Goal: Information Seeking & Learning: Learn about a topic

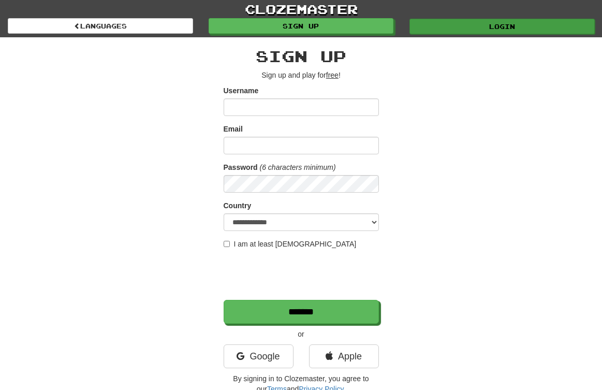
click at [459, 27] on link "Login" at bounding box center [501, 27] width 185 height 16
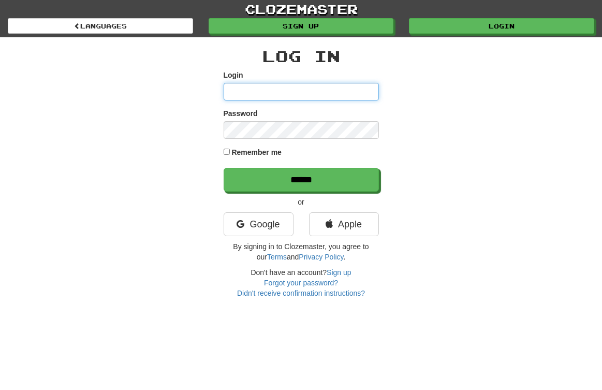
type input "*****"
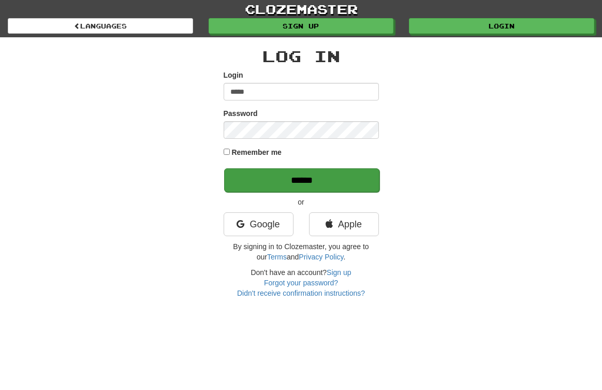
click at [304, 180] on input "******" at bounding box center [301, 180] width 155 height 24
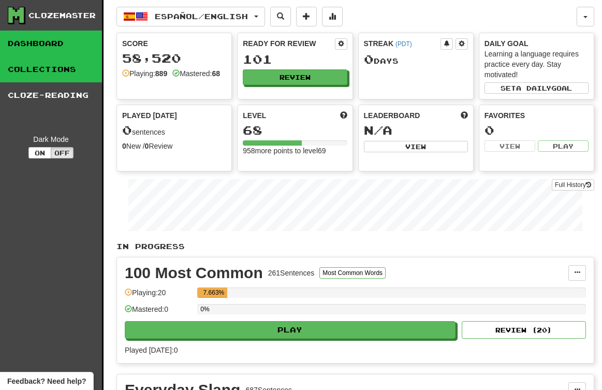
click at [75, 71] on link "Collections" at bounding box center [51, 69] width 102 height 26
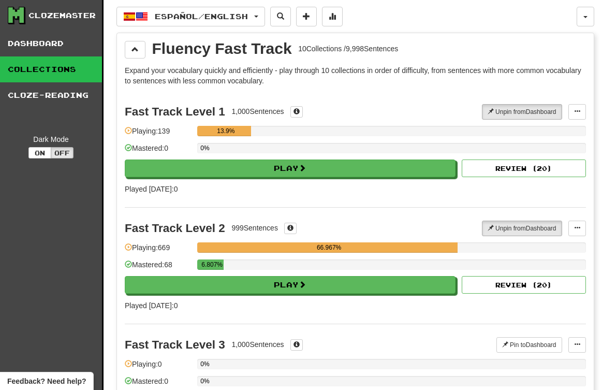
click at [73, 72] on link "Collections" at bounding box center [51, 69] width 102 height 26
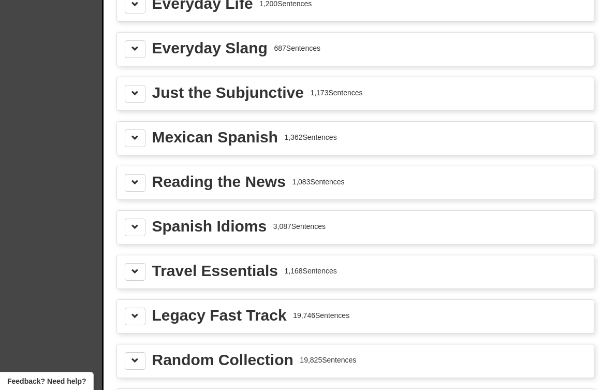
scroll to position [1445, 0]
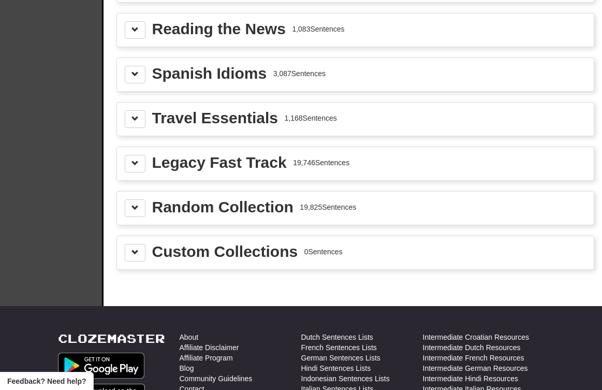
click at [223, 211] on div "Random Collection" at bounding box center [222, 207] width 141 height 16
click at [160, 209] on div "Random Collection" at bounding box center [222, 207] width 141 height 16
click at [135, 207] on span at bounding box center [134, 207] width 7 height 7
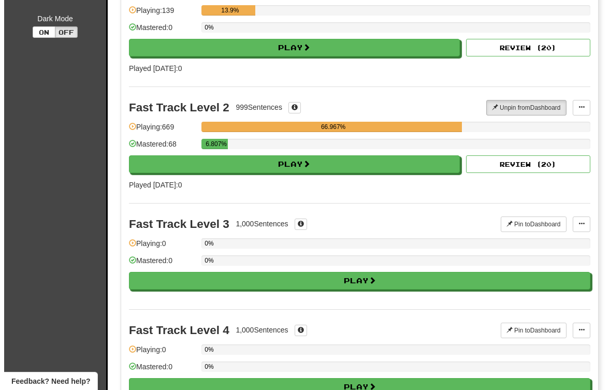
scroll to position [118, 0]
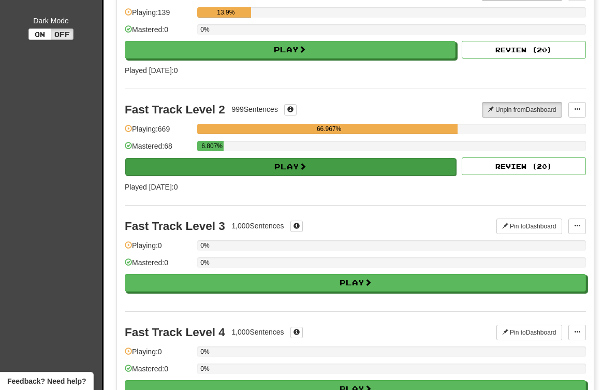
click at [262, 165] on button "Play" at bounding box center [290, 167] width 331 height 18
select select "**"
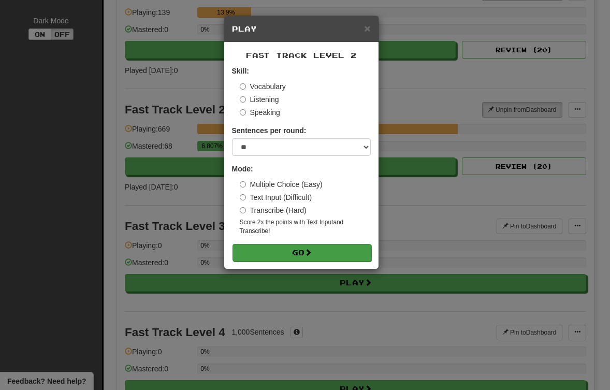
click at [288, 249] on button "Go" at bounding box center [301, 253] width 139 height 18
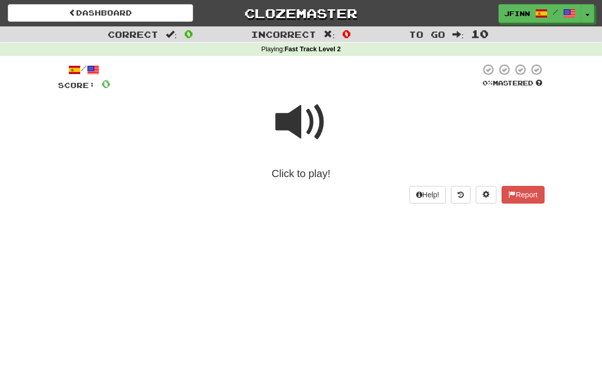
click at [292, 173] on div "Click to play!" at bounding box center [301, 173] width 486 height 15
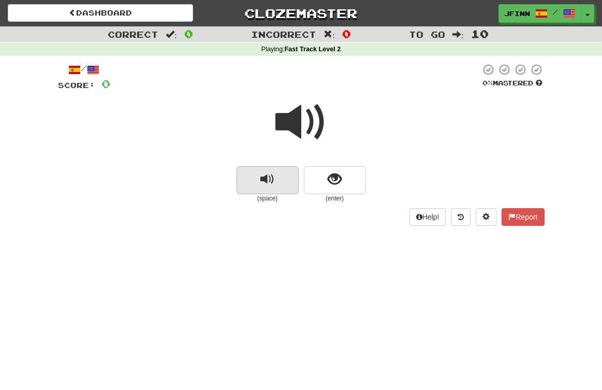
click at [292, 182] on button "replay audio" at bounding box center [267, 180] width 62 height 28
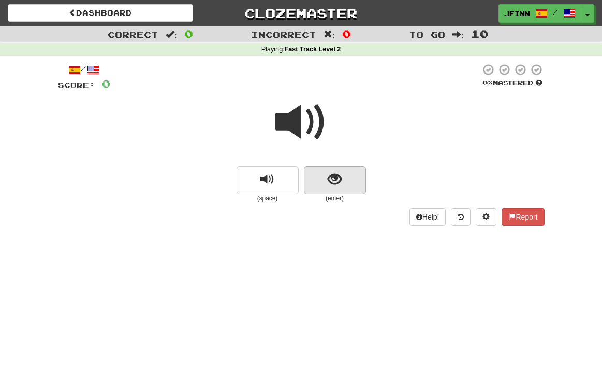
click at [313, 179] on button "show sentence" at bounding box center [335, 180] width 62 height 28
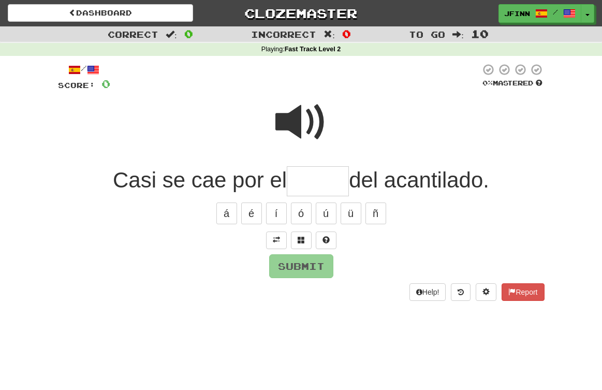
click at [308, 121] on span at bounding box center [301, 122] width 52 height 52
click at [302, 181] on input "text" at bounding box center [318, 181] width 62 height 31
type input "*"
click at [299, 237] on span at bounding box center [301, 239] width 7 height 7
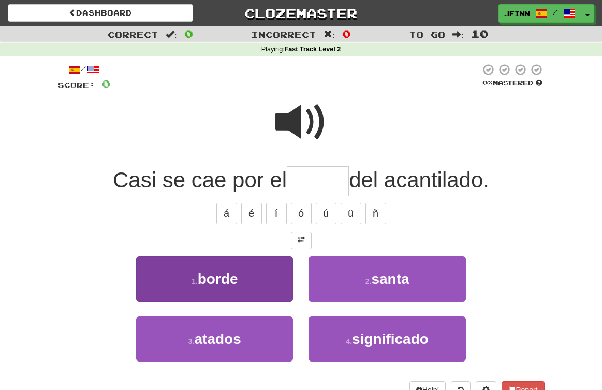
click at [227, 278] on span "borde" at bounding box center [218, 279] width 40 height 16
type input "*****"
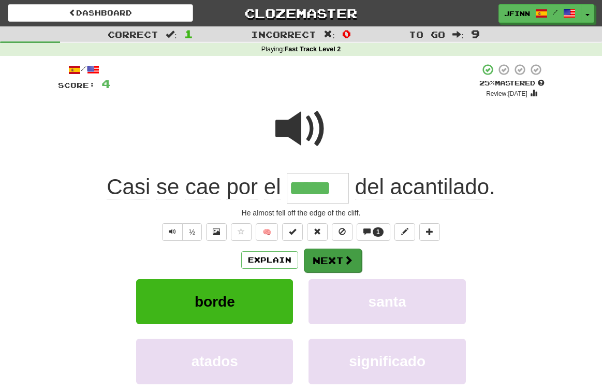
click at [344, 260] on span at bounding box center [348, 259] width 9 height 9
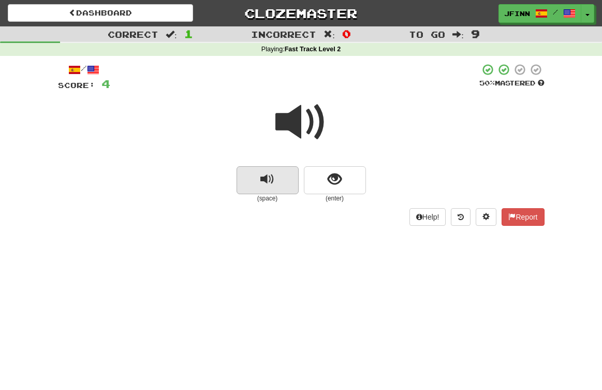
click at [282, 185] on button "replay audio" at bounding box center [267, 180] width 62 height 28
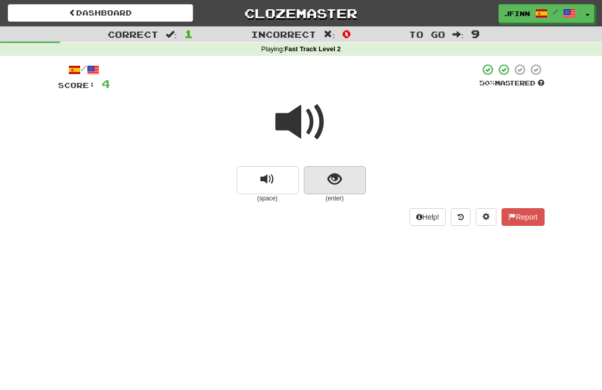
click at [313, 179] on button "show sentence" at bounding box center [335, 180] width 62 height 28
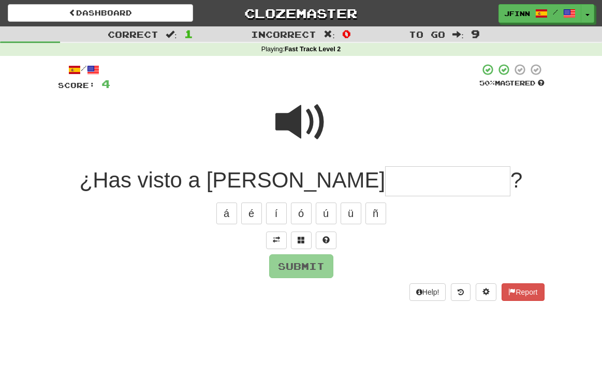
click at [314, 119] on span at bounding box center [301, 122] width 52 height 52
click at [385, 179] on input "text" at bounding box center [447, 181] width 125 height 31
type input "*"
click at [303, 239] on span at bounding box center [301, 239] width 7 height 7
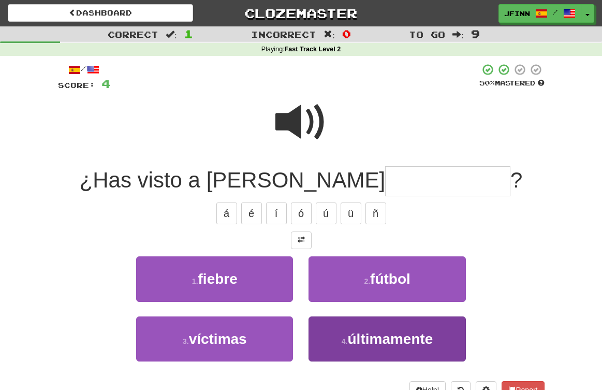
click at [402, 333] on span "últimamente" at bounding box center [390, 339] width 85 height 16
type input "**********"
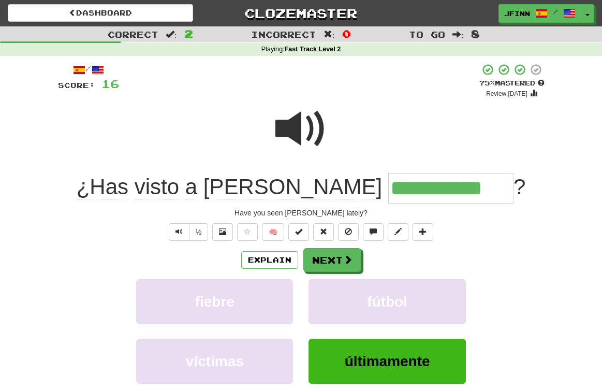
click at [341, 262] on button "Next" at bounding box center [332, 260] width 58 height 24
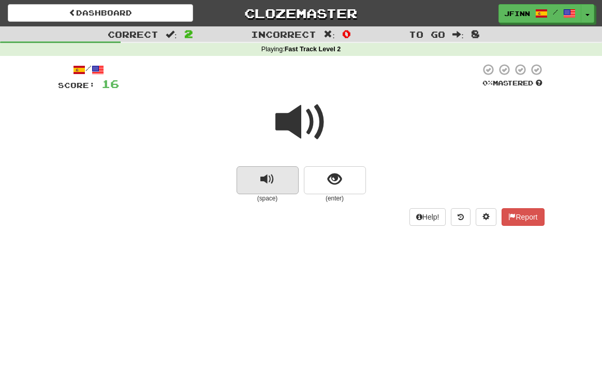
click at [289, 180] on button "replay audio" at bounding box center [267, 180] width 62 height 28
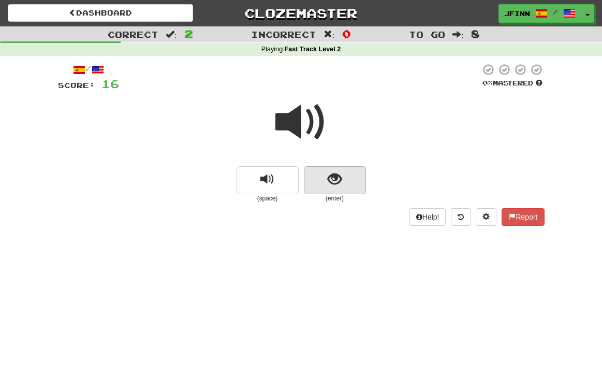
click at [314, 177] on button "show sentence" at bounding box center [335, 180] width 62 height 28
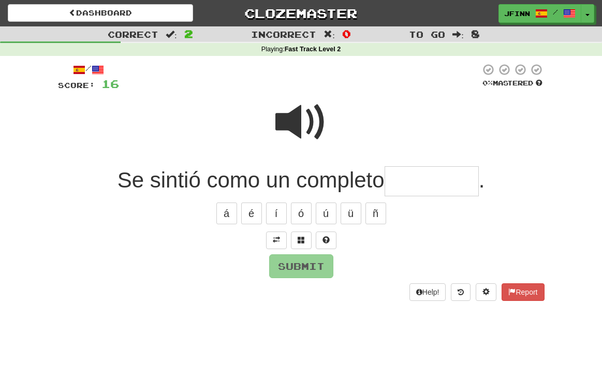
click at [306, 126] on span at bounding box center [301, 122] width 52 height 52
click at [305, 239] on button at bounding box center [301, 240] width 21 height 18
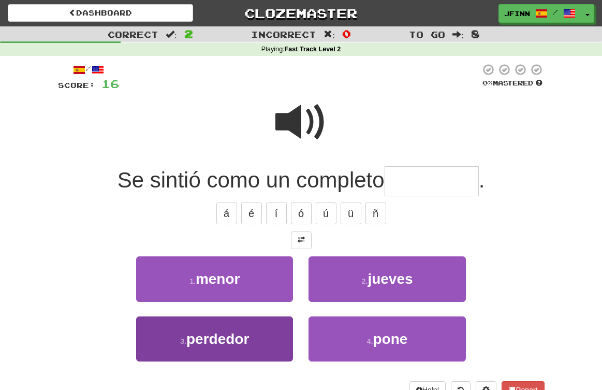
click at [235, 342] on span "perdedor" at bounding box center [217, 339] width 63 height 16
type input "********"
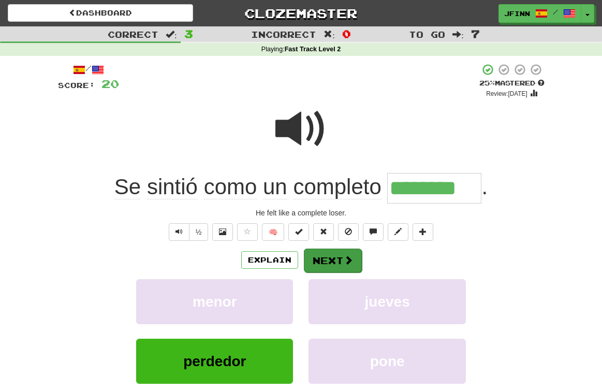
click at [328, 260] on button "Next" at bounding box center [333, 260] width 58 height 24
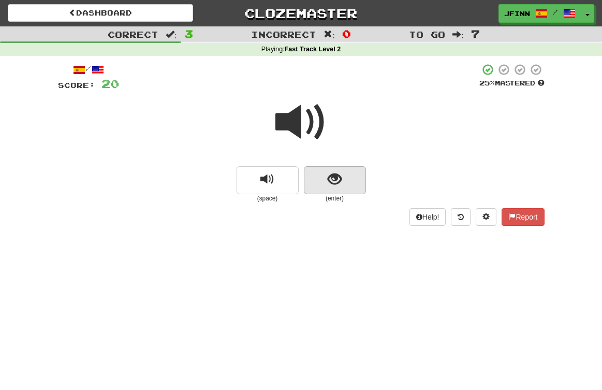
click at [315, 184] on button "show sentence" at bounding box center [335, 180] width 62 height 28
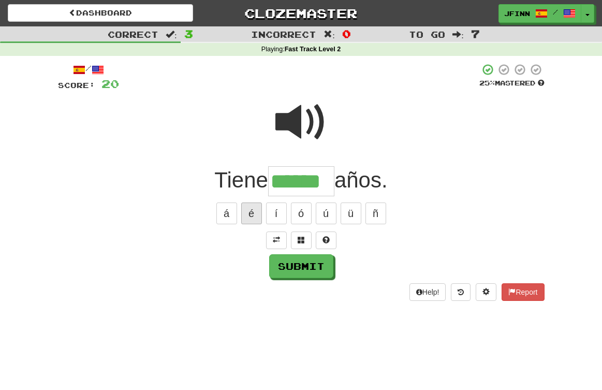
click at [255, 214] on button "é" at bounding box center [251, 213] width 21 height 22
type input "*******"
click at [309, 267] on button "Submit" at bounding box center [302, 267] width 64 height 24
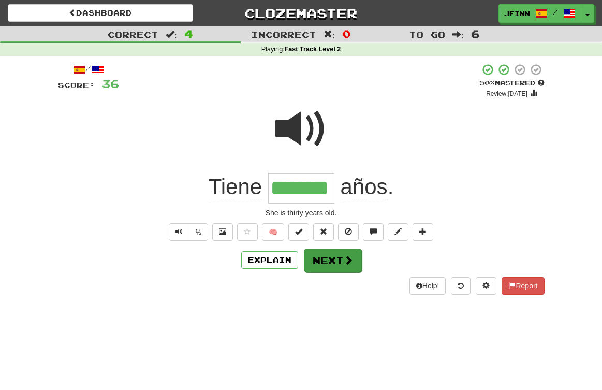
click at [347, 257] on span at bounding box center [348, 259] width 9 height 9
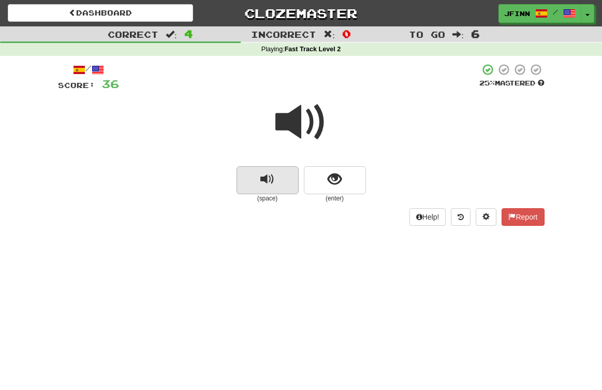
click at [291, 180] on button "replay audio" at bounding box center [267, 180] width 62 height 28
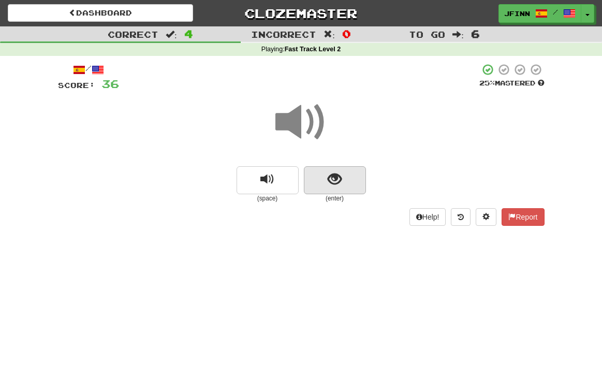
click at [313, 180] on button "show sentence" at bounding box center [335, 180] width 62 height 28
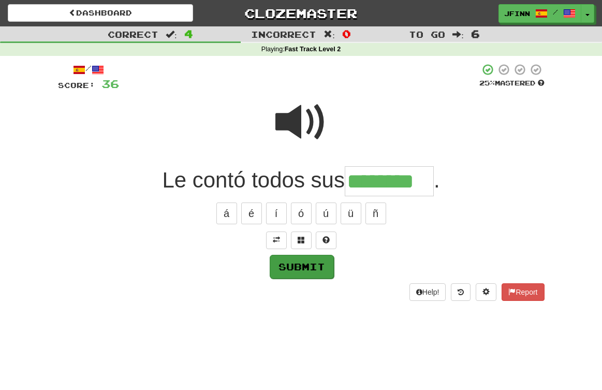
type input "********"
click at [316, 267] on button "Submit" at bounding box center [302, 267] width 64 height 24
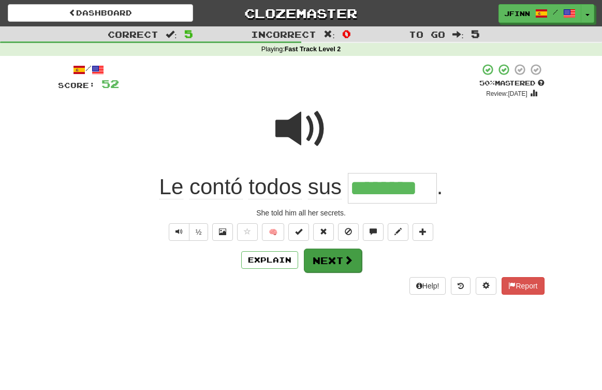
click at [326, 257] on button "Next" at bounding box center [333, 260] width 58 height 24
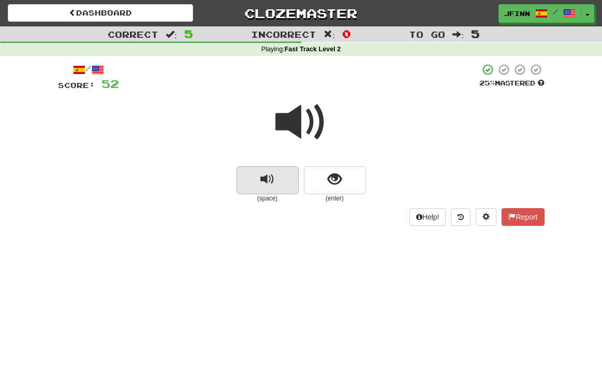
click at [287, 172] on button "replay audio" at bounding box center [267, 180] width 62 height 28
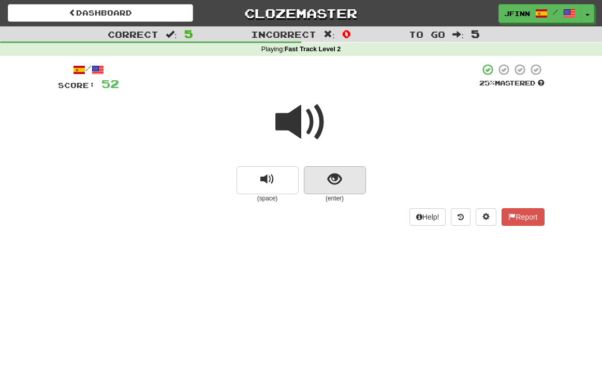
click at [320, 174] on button "show sentence" at bounding box center [335, 180] width 62 height 28
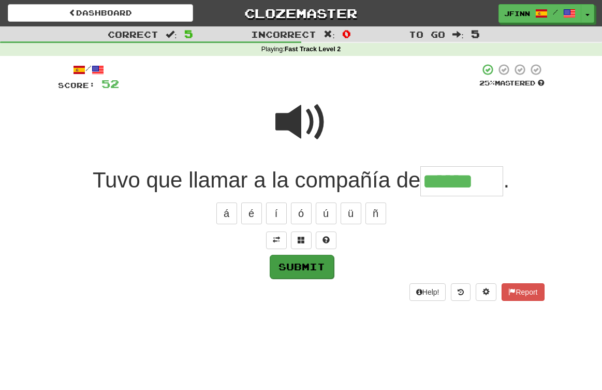
click at [304, 265] on button "Submit" at bounding box center [302, 267] width 64 height 24
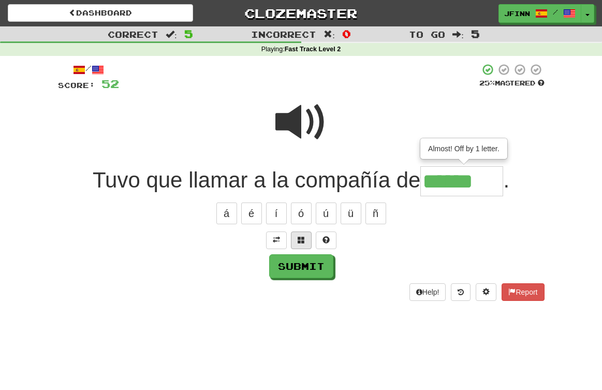
click at [304, 240] on span at bounding box center [301, 239] width 7 height 7
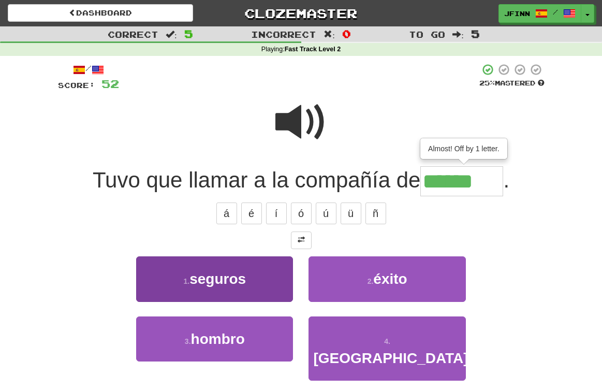
click at [262, 281] on button "1 . seguros" at bounding box center [214, 278] width 157 height 45
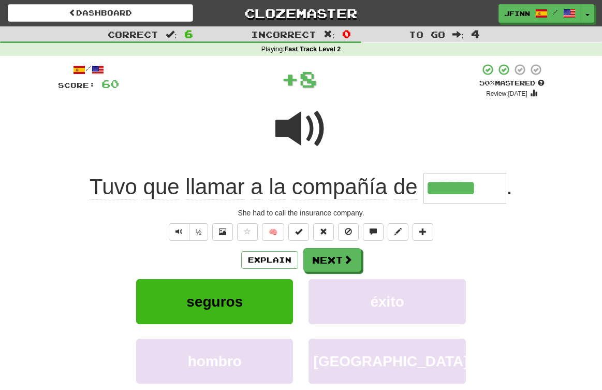
type input "*******"
click at [342, 258] on button "Next" at bounding box center [333, 260] width 58 height 24
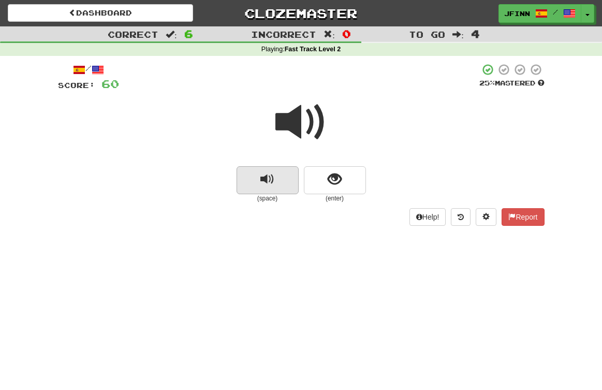
click at [292, 181] on button "replay audio" at bounding box center [267, 180] width 62 height 28
click at [292, 183] on button "replay audio" at bounding box center [267, 180] width 62 height 28
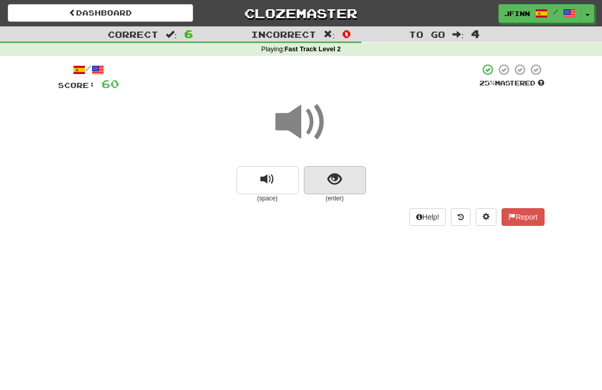
click at [315, 178] on button "show sentence" at bounding box center [335, 180] width 62 height 28
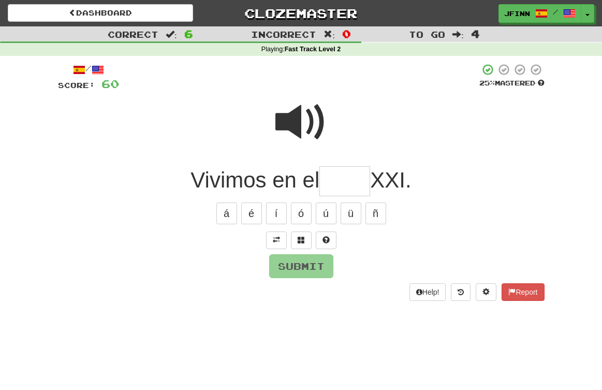
click at [311, 121] on span at bounding box center [301, 122] width 52 height 52
click at [328, 177] on input "text" at bounding box center [344, 181] width 51 height 31
type input "*****"
click at [320, 263] on button "Submit" at bounding box center [302, 267] width 64 height 24
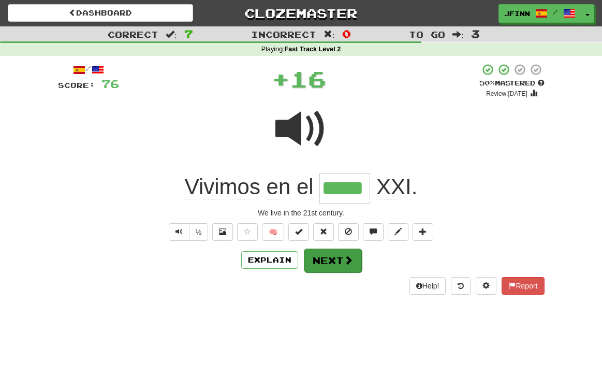
click at [320, 261] on button "Next" at bounding box center [333, 260] width 58 height 24
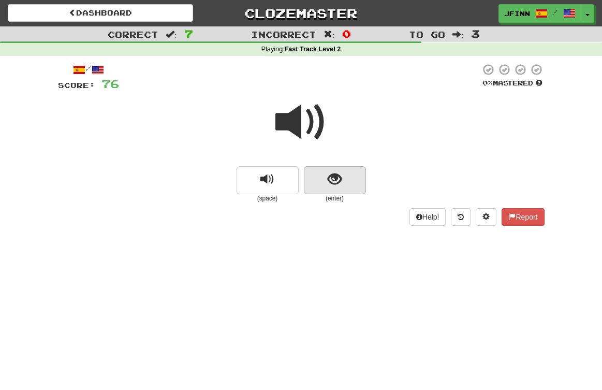
click at [317, 185] on button "show sentence" at bounding box center [335, 180] width 62 height 28
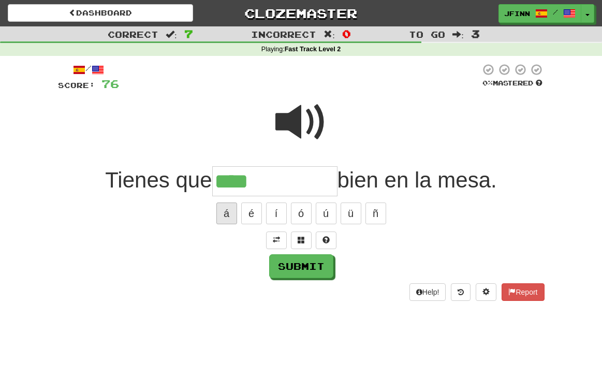
click at [227, 215] on button "á" at bounding box center [226, 213] width 21 height 22
click at [313, 126] on span at bounding box center [301, 122] width 52 height 52
drag, startPoint x: 270, startPoint y: 184, endPoint x: 289, endPoint y: 174, distance: 22.0
click at [270, 184] on input "****" at bounding box center [274, 181] width 125 height 31
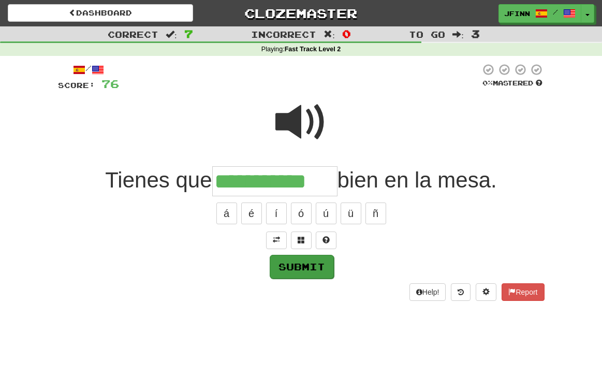
type input "**********"
click at [315, 266] on button "Submit" at bounding box center [302, 267] width 64 height 24
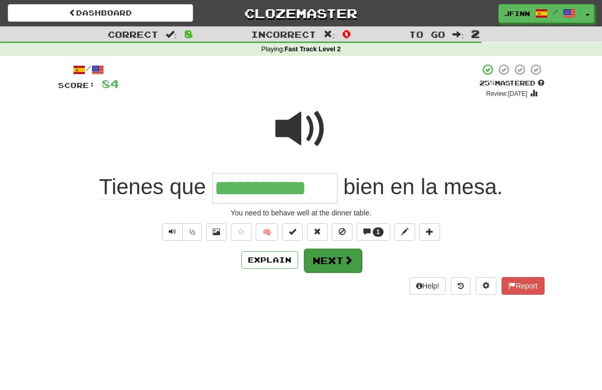
click at [323, 259] on button "Next" at bounding box center [333, 260] width 58 height 24
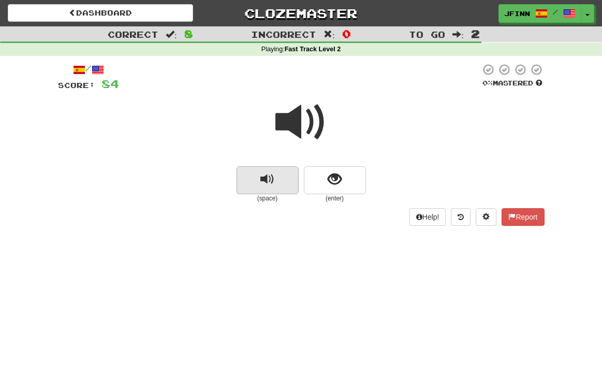
click at [282, 186] on button "replay audio" at bounding box center [267, 180] width 62 height 28
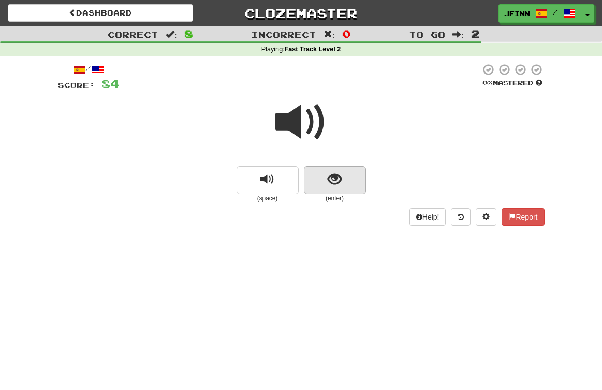
click at [315, 179] on button "show sentence" at bounding box center [335, 180] width 62 height 28
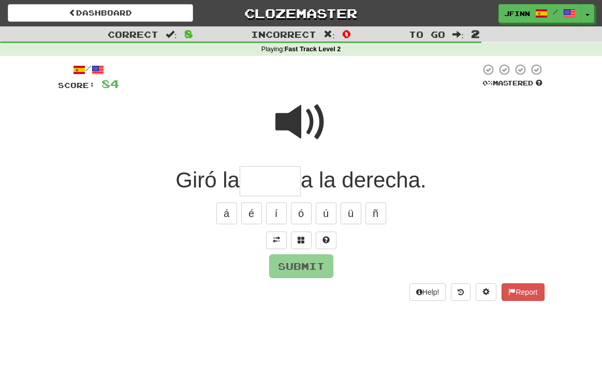
click at [307, 124] on span at bounding box center [301, 122] width 52 height 52
click at [307, 125] on span at bounding box center [301, 122] width 52 height 52
click at [301, 237] on span at bounding box center [301, 239] width 7 height 7
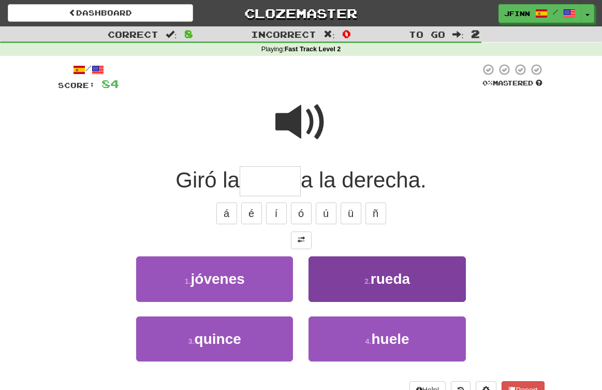
click at [384, 275] on span "rueda" at bounding box center [389, 279] width 39 height 16
type input "*****"
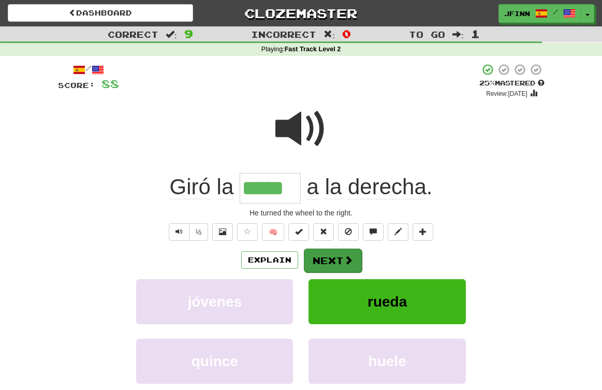
click at [344, 257] on span at bounding box center [348, 259] width 9 height 9
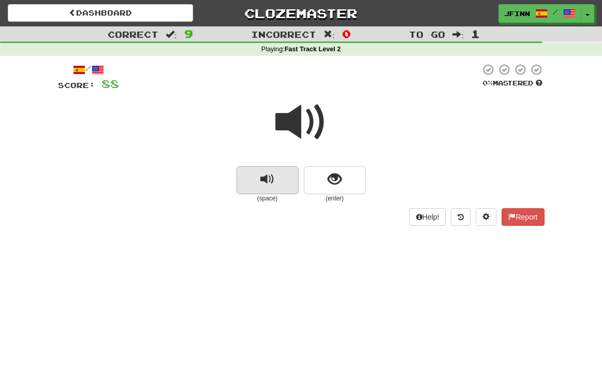
click at [288, 180] on button "replay audio" at bounding box center [267, 180] width 62 height 28
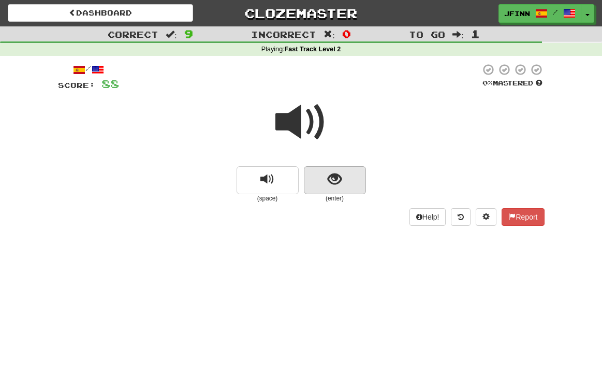
click at [314, 181] on button "show sentence" at bounding box center [335, 180] width 62 height 28
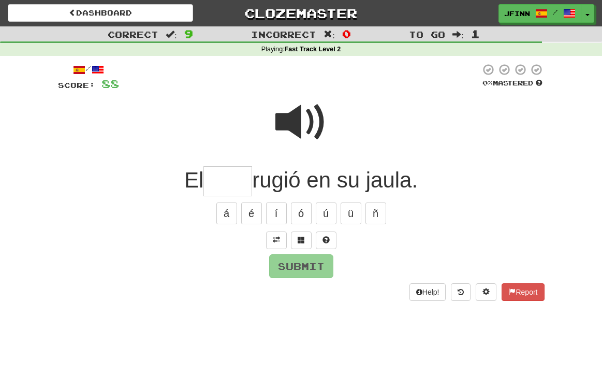
click at [303, 123] on span at bounding box center [301, 122] width 52 height 52
click at [302, 238] on span at bounding box center [301, 239] width 7 height 7
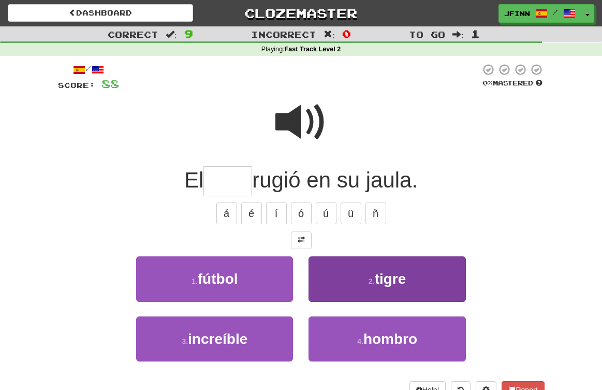
click at [368, 277] on small "2 ." at bounding box center [371, 281] width 6 height 8
type input "*****"
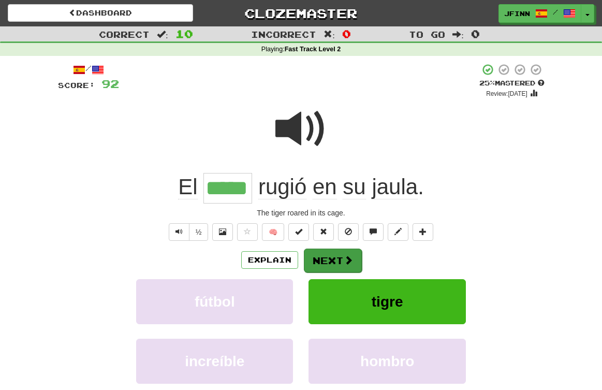
click at [336, 257] on button "Next" at bounding box center [333, 260] width 58 height 24
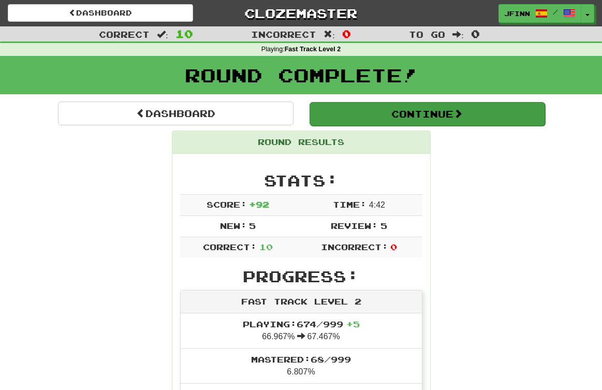
click at [412, 116] on button "Continue" at bounding box center [426, 114] width 235 height 24
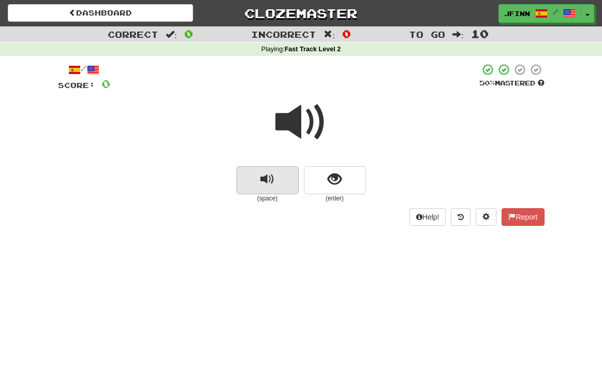
click at [290, 182] on button "replay audio" at bounding box center [267, 180] width 62 height 28
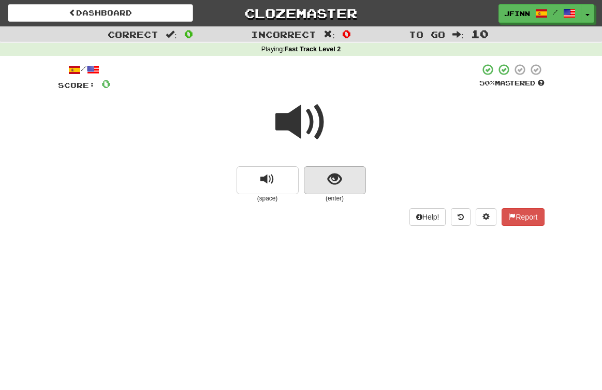
click at [319, 184] on button "show sentence" at bounding box center [335, 180] width 62 height 28
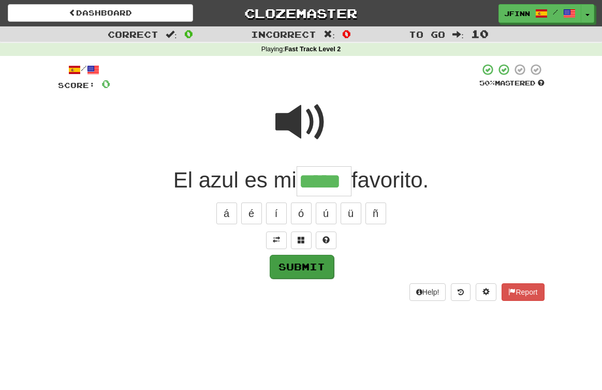
type input "*****"
click at [314, 262] on button "Submit" at bounding box center [302, 267] width 64 height 24
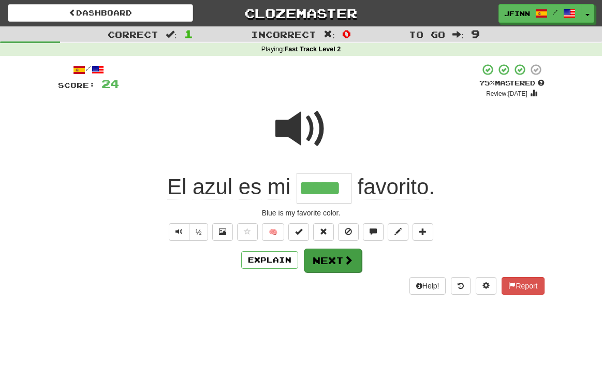
click at [320, 259] on button "Next" at bounding box center [333, 260] width 58 height 24
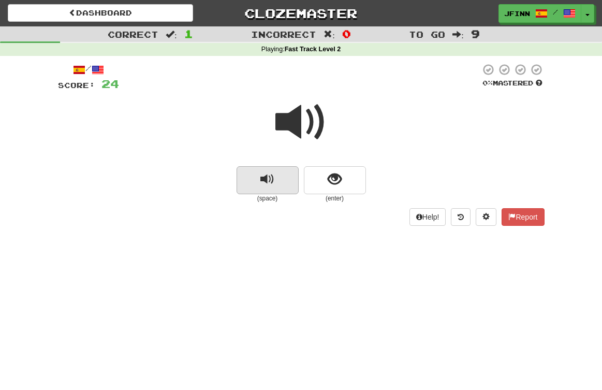
click at [287, 174] on button "replay audio" at bounding box center [267, 180] width 62 height 28
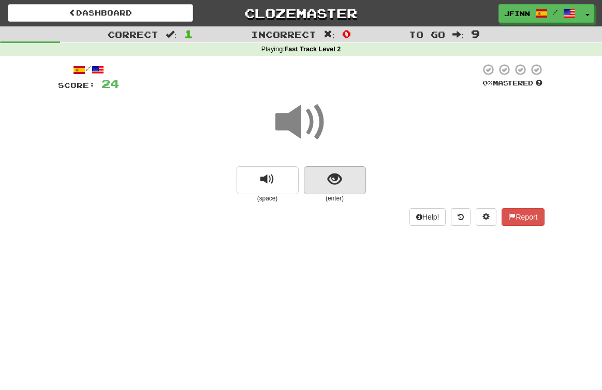
click at [320, 177] on button "show sentence" at bounding box center [335, 180] width 62 height 28
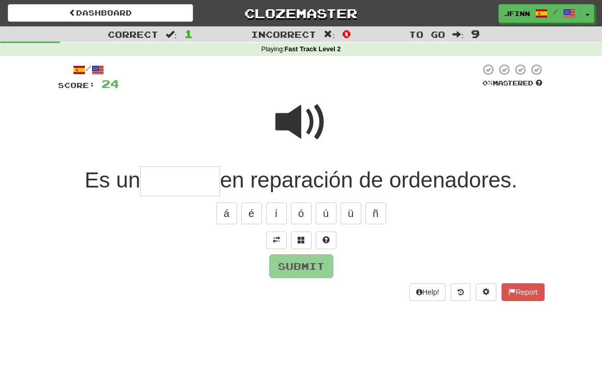
click at [301, 120] on span at bounding box center [301, 122] width 52 height 52
click at [143, 183] on input "text" at bounding box center [180, 181] width 80 height 31
click at [305, 125] on span at bounding box center [301, 122] width 52 height 52
click at [201, 182] on input "*****" at bounding box center [180, 181] width 80 height 31
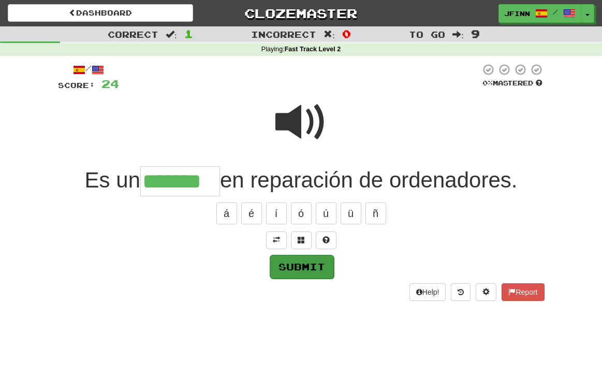
type input "*******"
click at [305, 266] on button "Submit" at bounding box center [302, 267] width 64 height 24
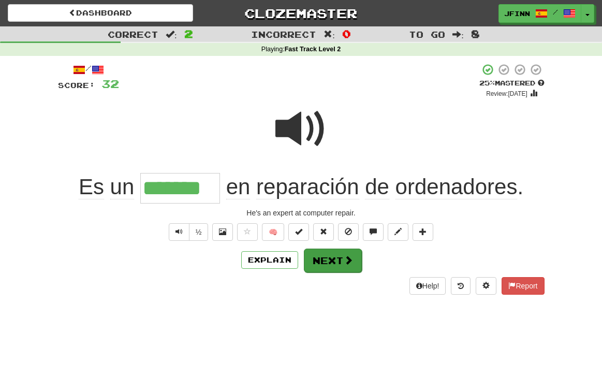
click at [329, 259] on button "Next" at bounding box center [333, 260] width 58 height 24
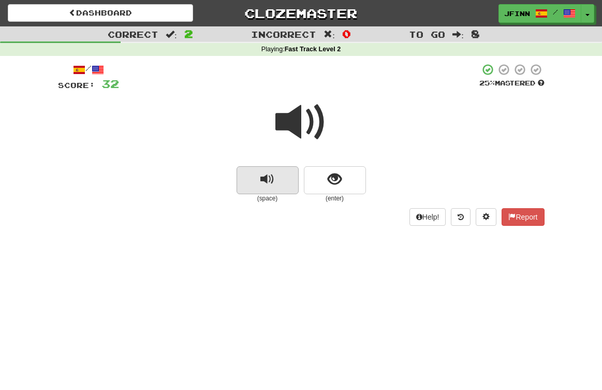
click at [288, 182] on button "replay audio" at bounding box center [267, 180] width 62 height 28
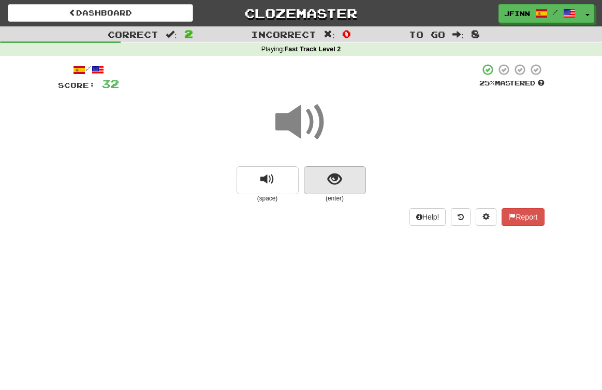
click at [309, 180] on button "show sentence" at bounding box center [335, 180] width 62 height 28
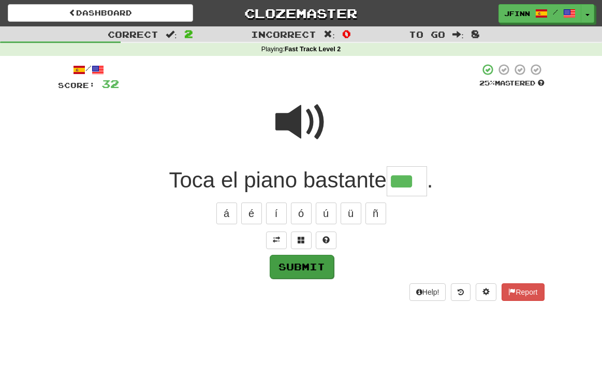
type input "***"
click at [326, 262] on button "Submit" at bounding box center [302, 267] width 64 height 24
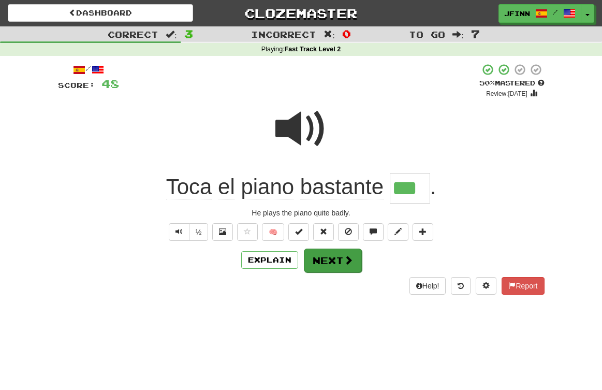
click at [328, 260] on button "Next" at bounding box center [333, 260] width 58 height 24
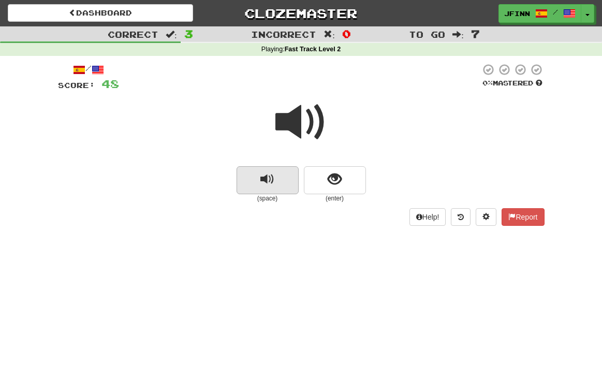
click at [290, 186] on button "replay audio" at bounding box center [267, 180] width 62 height 28
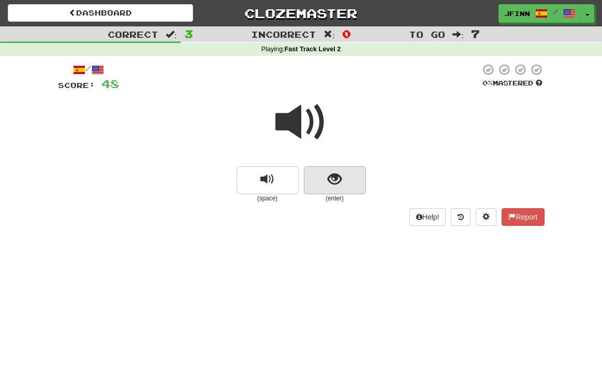
click at [309, 183] on button "show sentence" at bounding box center [335, 180] width 62 height 28
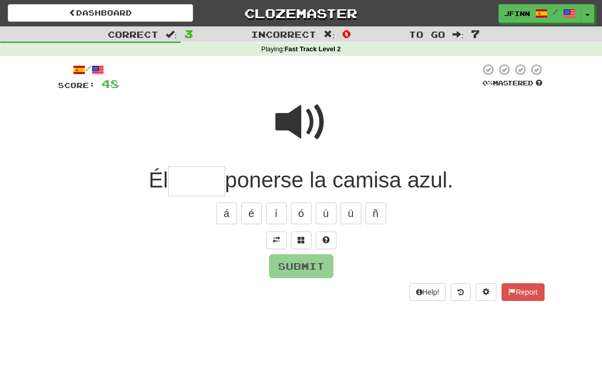
click at [303, 121] on span at bounding box center [301, 122] width 52 height 52
click at [301, 239] on span at bounding box center [301, 239] width 7 height 7
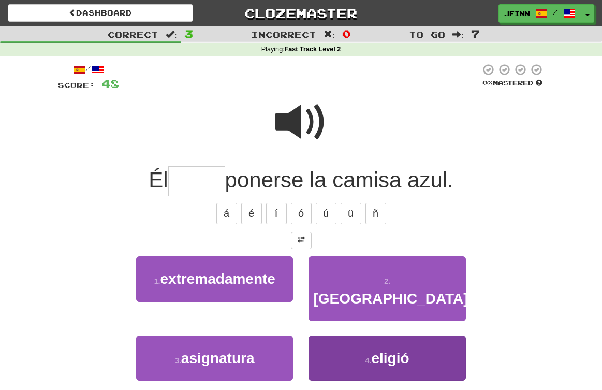
click at [376, 350] on span "eligió" at bounding box center [390, 358] width 38 height 16
type input "******"
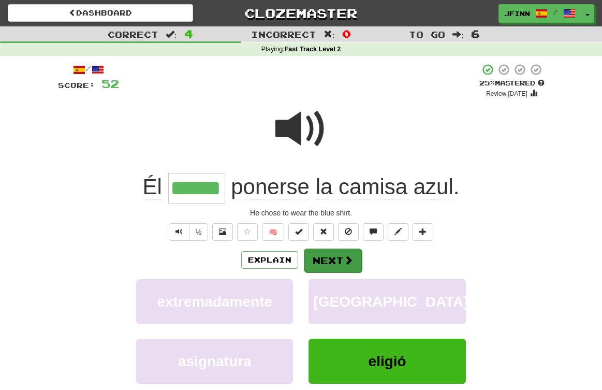
click at [326, 258] on button "Next" at bounding box center [333, 260] width 58 height 24
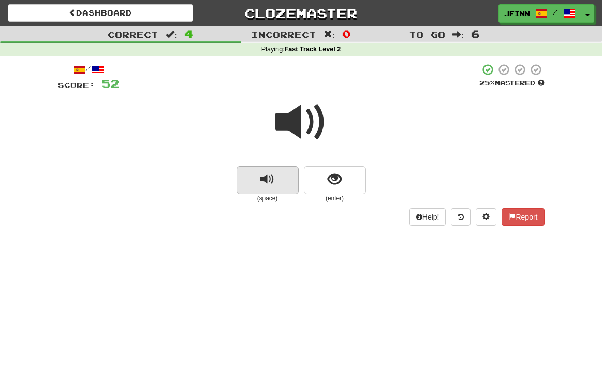
click at [287, 176] on button "replay audio" at bounding box center [267, 180] width 62 height 28
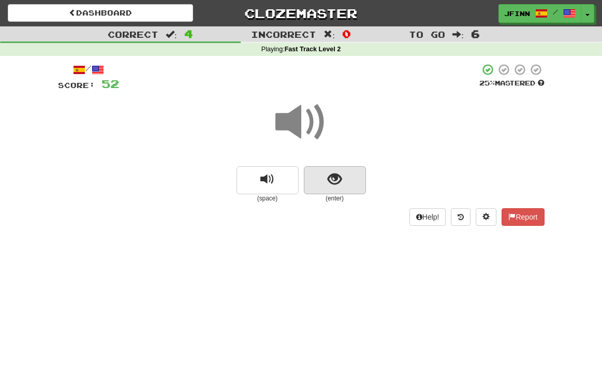
click at [318, 179] on button "show sentence" at bounding box center [335, 180] width 62 height 28
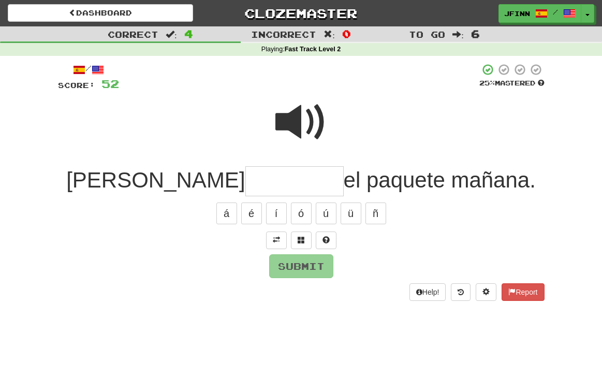
click at [309, 117] on span at bounding box center [301, 122] width 52 height 52
click at [300, 239] on span at bounding box center [301, 239] width 7 height 7
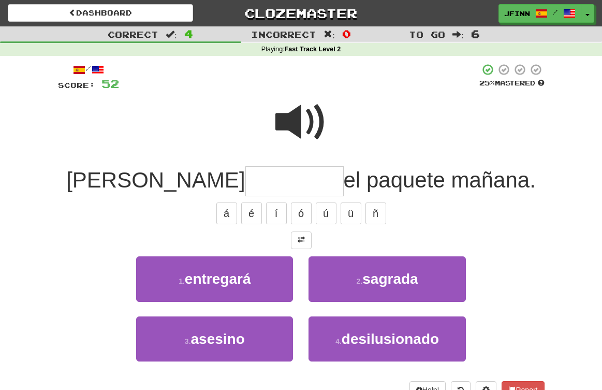
click at [245, 180] on input "text" at bounding box center [294, 181] width 98 height 31
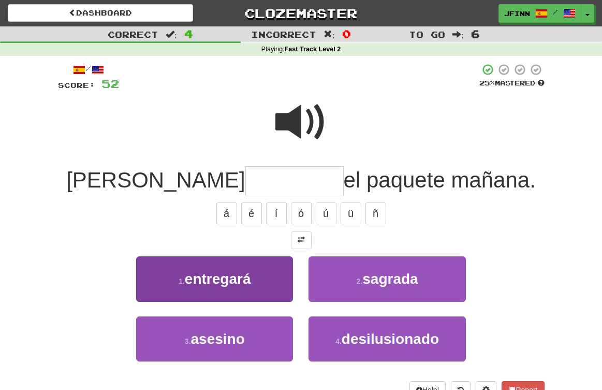
click at [230, 265] on button "1 . entregará" at bounding box center [214, 278] width 157 height 45
type input "*********"
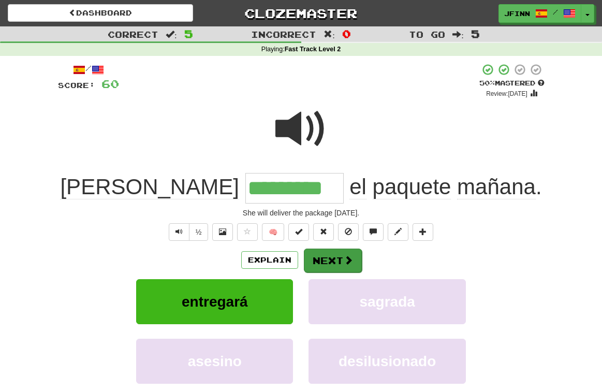
click at [314, 261] on button "Next" at bounding box center [333, 260] width 58 height 24
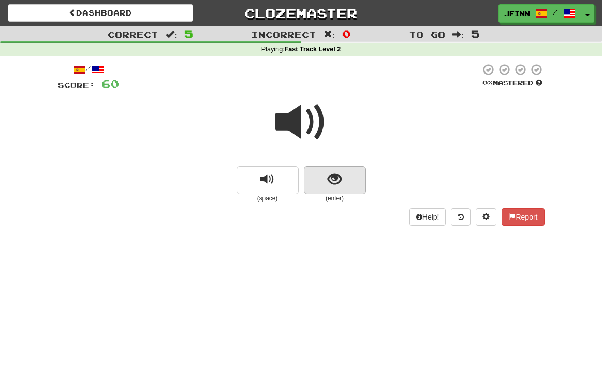
click at [316, 182] on button "show sentence" at bounding box center [335, 180] width 62 height 28
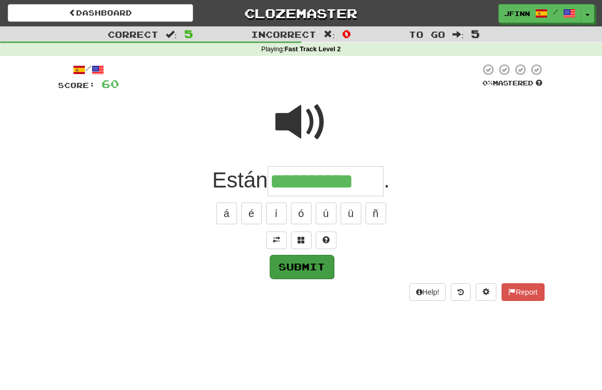
type input "**********"
click at [325, 267] on button "Submit" at bounding box center [302, 267] width 64 height 24
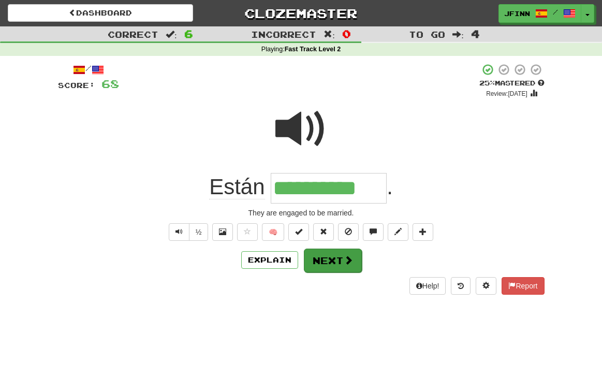
click at [347, 258] on span at bounding box center [348, 259] width 9 height 9
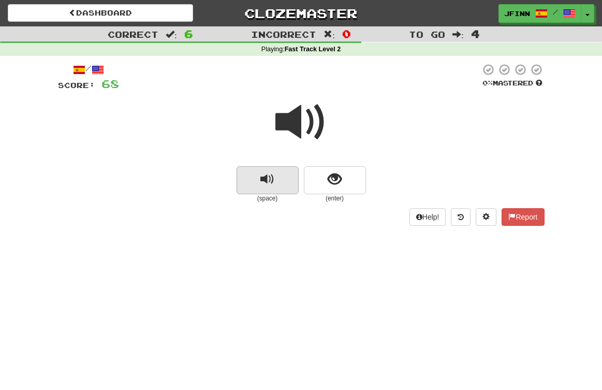
click at [284, 180] on button "replay audio" at bounding box center [267, 180] width 62 height 28
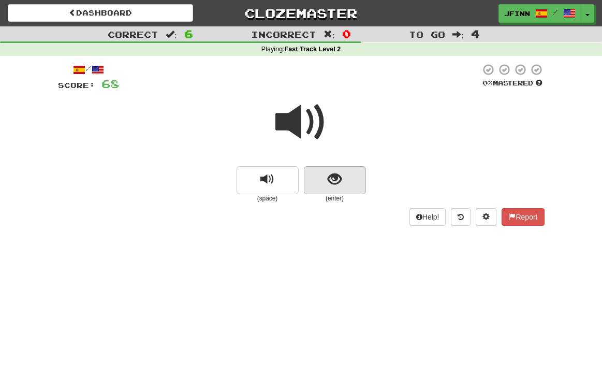
click at [320, 176] on button "show sentence" at bounding box center [335, 180] width 62 height 28
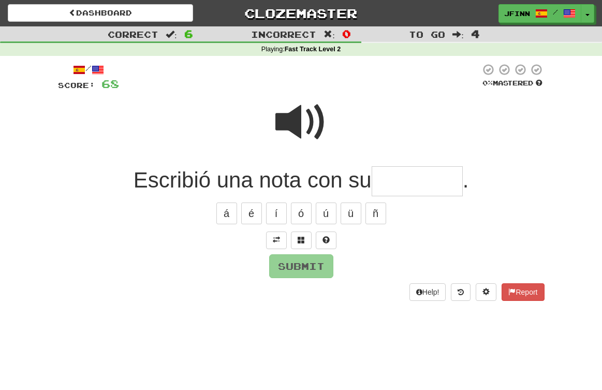
click at [309, 121] on span at bounding box center [301, 122] width 52 height 52
click at [302, 240] on span at bounding box center [301, 239] width 7 height 7
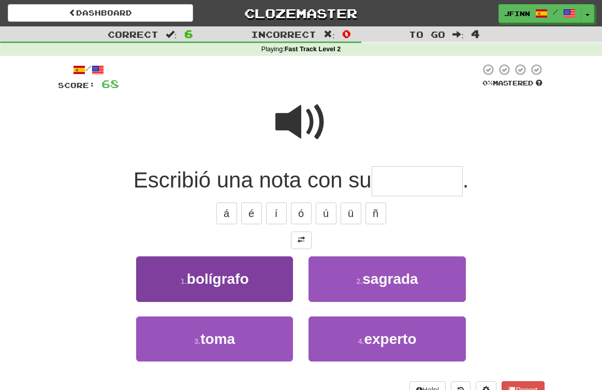
click at [256, 275] on button "1 . bolígrafo" at bounding box center [214, 278] width 157 height 45
type input "*********"
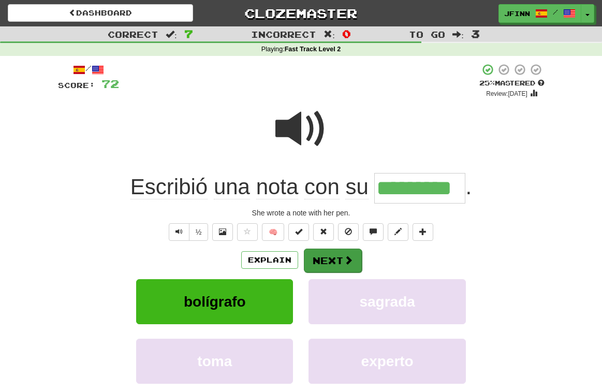
click at [339, 261] on button "Next" at bounding box center [333, 260] width 58 height 24
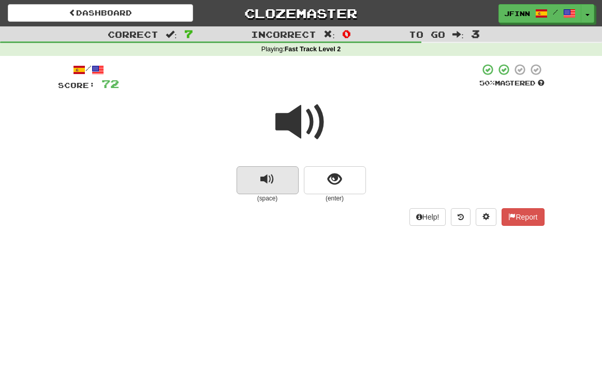
click at [292, 181] on button "replay audio" at bounding box center [267, 180] width 62 height 28
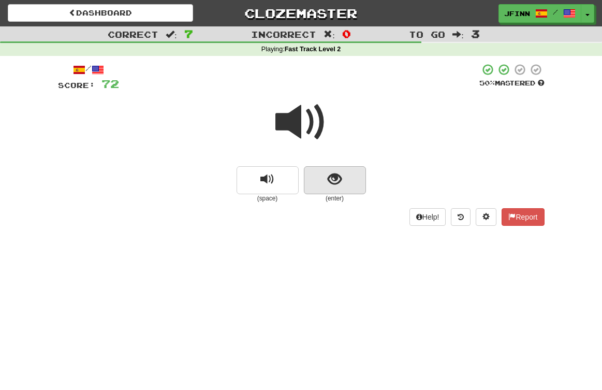
click at [315, 181] on button "show sentence" at bounding box center [335, 180] width 62 height 28
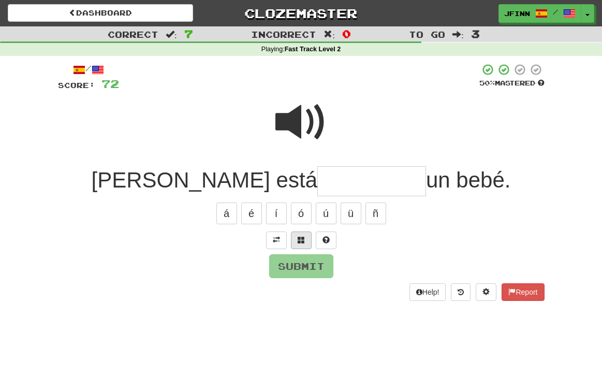
click at [303, 241] on span at bounding box center [301, 239] width 7 height 7
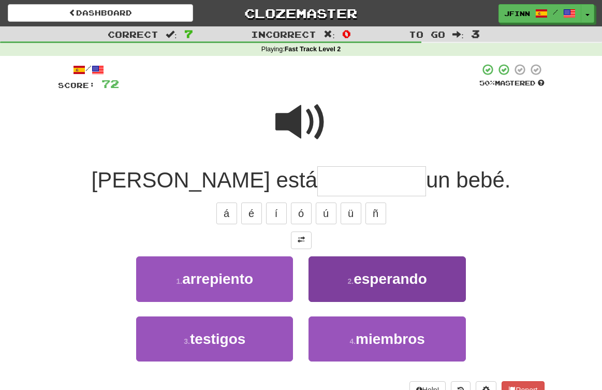
click at [362, 274] on span "esperando" at bounding box center [389, 279] width 73 height 16
type input "*********"
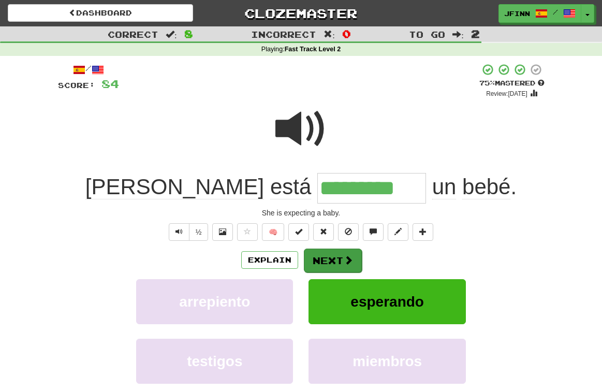
click at [335, 260] on button "Next" at bounding box center [333, 260] width 58 height 24
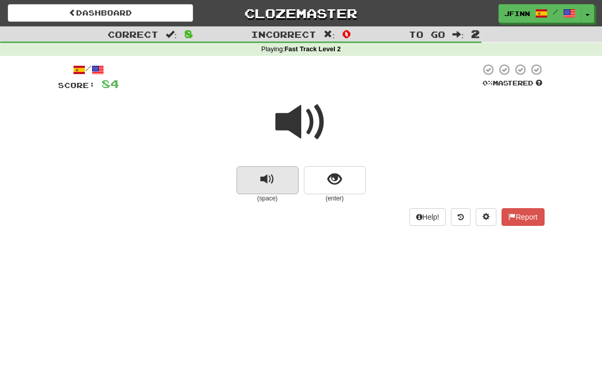
click at [287, 183] on button "replay audio" at bounding box center [267, 180] width 62 height 28
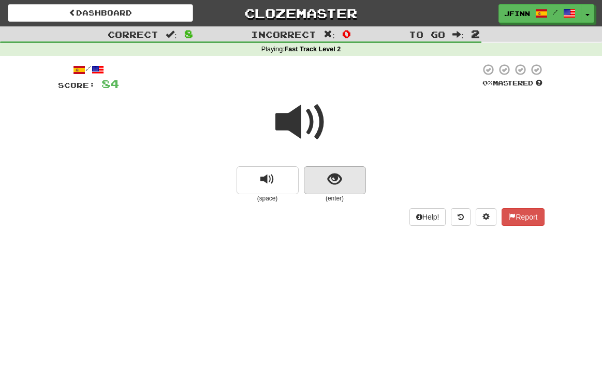
click at [312, 182] on button "show sentence" at bounding box center [335, 180] width 62 height 28
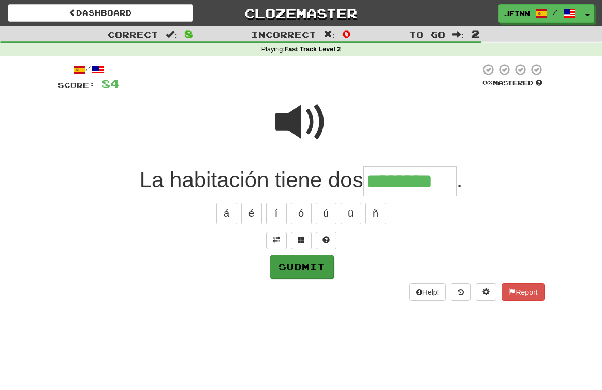
type input "********"
click at [304, 266] on button "Submit" at bounding box center [302, 267] width 64 height 24
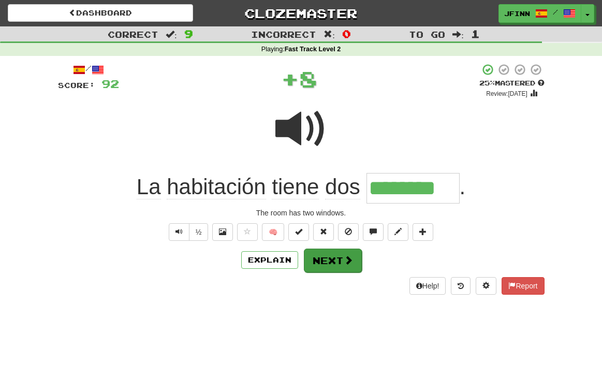
click at [331, 260] on button "Next" at bounding box center [333, 260] width 58 height 24
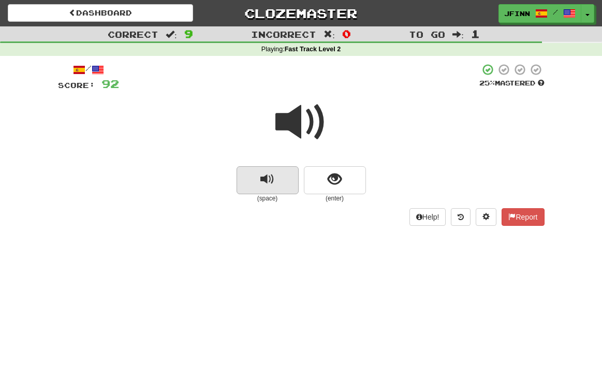
click at [285, 184] on button "replay audio" at bounding box center [267, 180] width 62 height 28
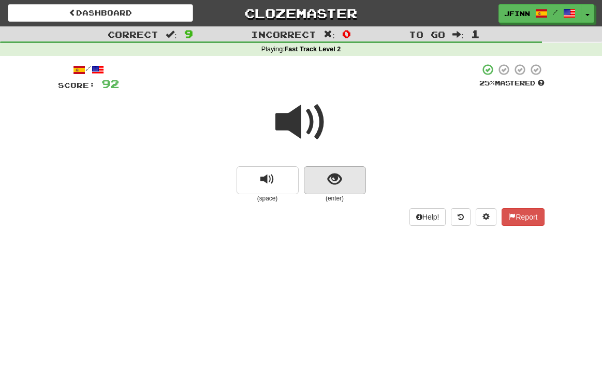
click at [313, 185] on button "show sentence" at bounding box center [335, 180] width 62 height 28
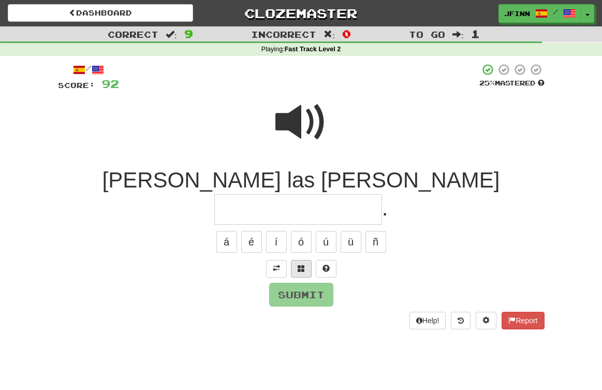
click at [302, 264] on span at bounding box center [301, 267] width 7 height 7
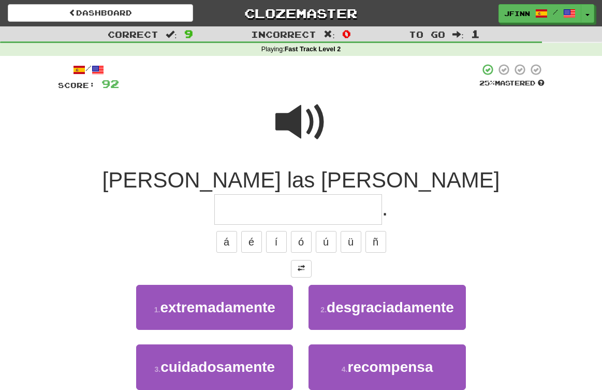
click at [306, 122] on span at bounding box center [301, 122] width 52 height 52
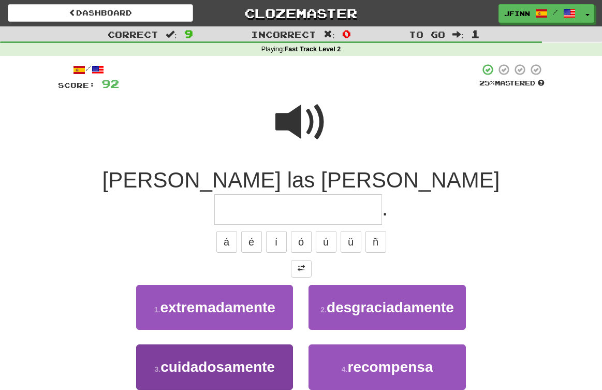
click at [234, 359] on span "cuidadosamente" at bounding box center [217, 367] width 114 height 16
type input "**********"
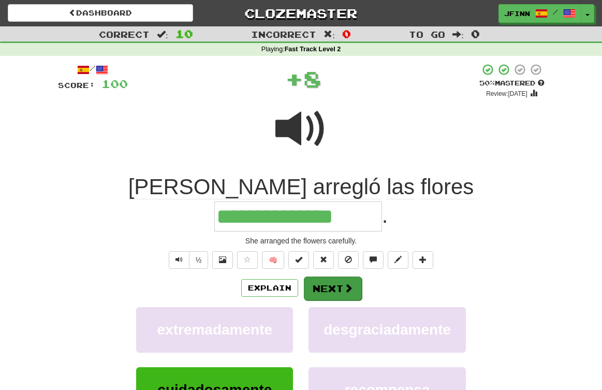
click at [333, 276] on button "Next" at bounding box center [333, 288] width 58 height 24
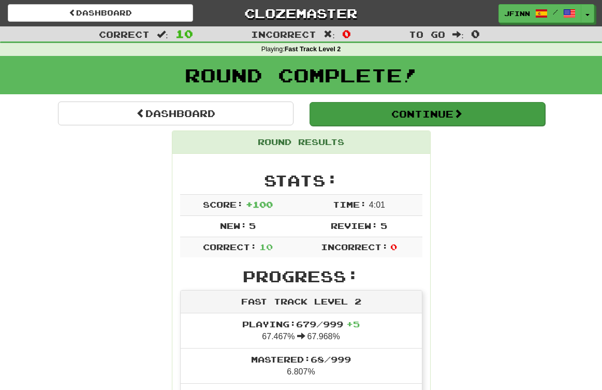
click at [365, 114] on button "Continue" at bounding box center [426, 114] width 235 height 24
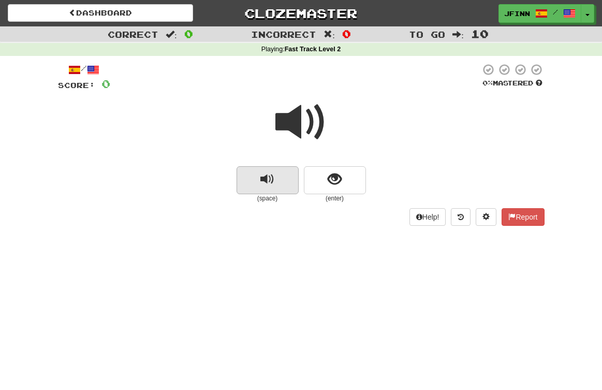
click at [284, 180] on button "replay audio" at bounding box center [267, 180] width 62 height 28
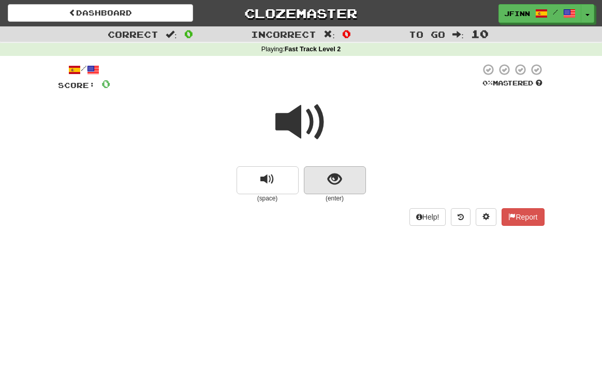
click at [313, 181] on button "show sentence" at bounding box center [335, 180] width 62 height 28
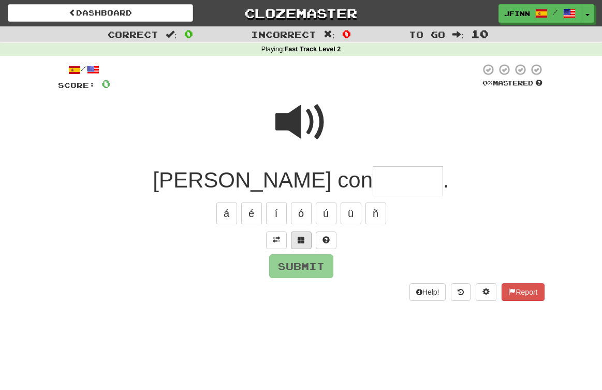
click at [304, 238] on span at bounding box center [301, 239] width 7 height 7
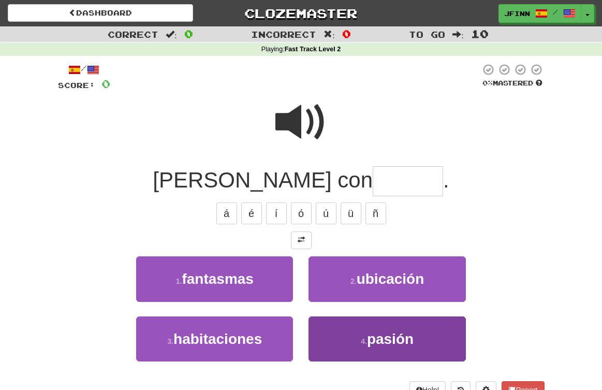
click at [361, 332] on button "4 . pasión" at bounding box center [386, 338] width 157 height 45
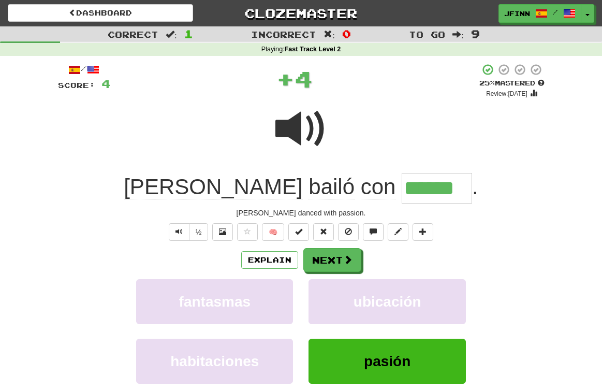
type input "******"
click at [344, 256] on span at bounding box center [348, 259] width 9 height 9
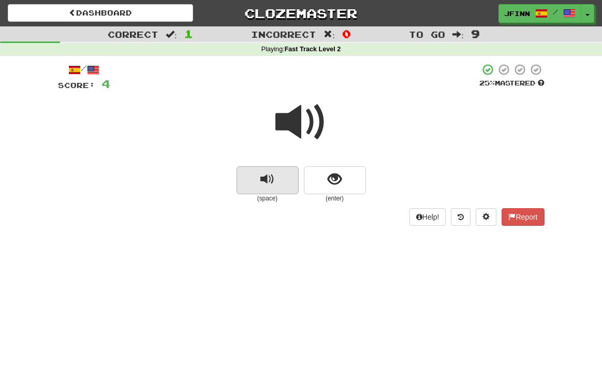
click at [292, 186] on button "replay audio" at bounding box center [267, 180] width 62 height 28
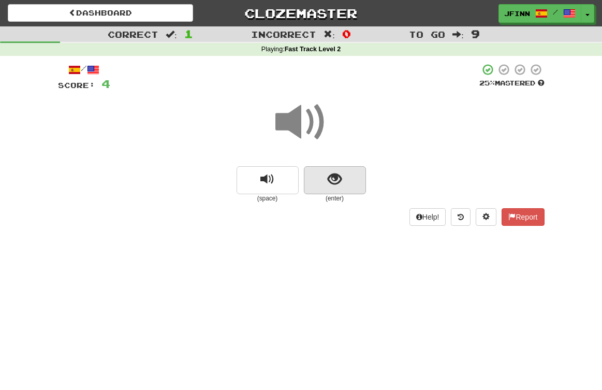
click at [310, 185] on button "show sentence" at bounding box center [335, 180] width 62 height 28
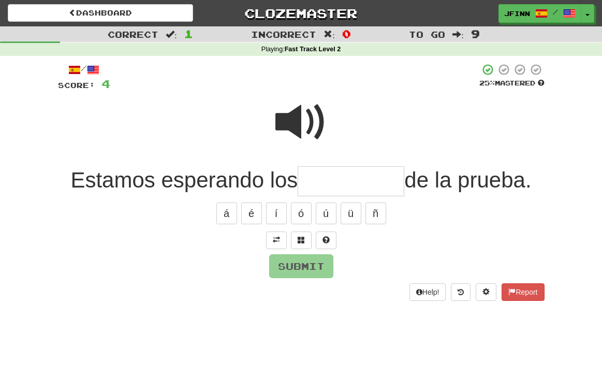
click at [310, 123] on span at bounding box center [301, 122] width 52 height 52
click at [318, 177] on input "text" at bounding box center [351, 181] width 107 height 31
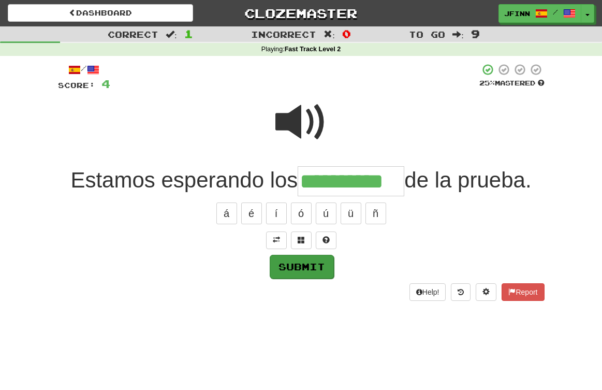
type input "**********"
click at [307, 267] on button "Submit" at bounding box center [302, 267] width 64 height 24
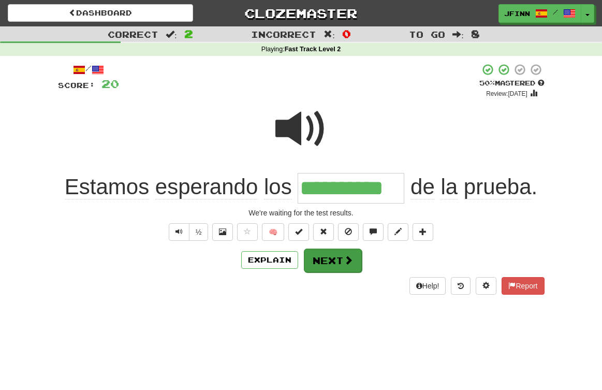
click at [325, 257] on button "Next" at bounding box center [333, 260] width 58 height 24
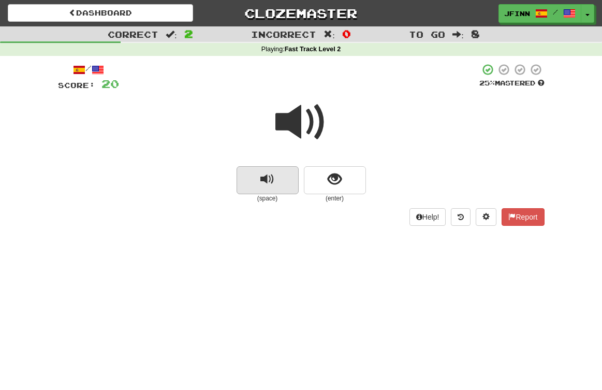
click at [286, 186] on button "replay audio" at bounding box center [267, 180] width 62 height 28
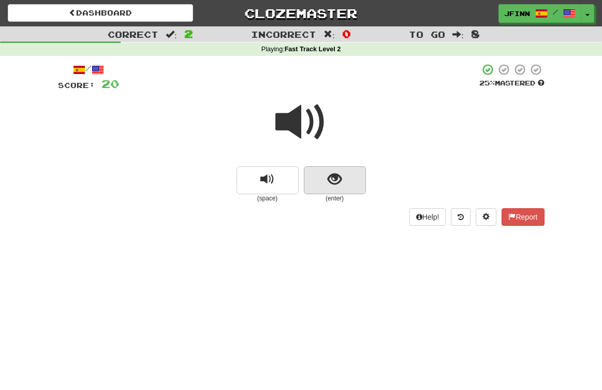
click at [318, 184] on button "show sentence" at bounding box center [335, 180] width 62 height 28
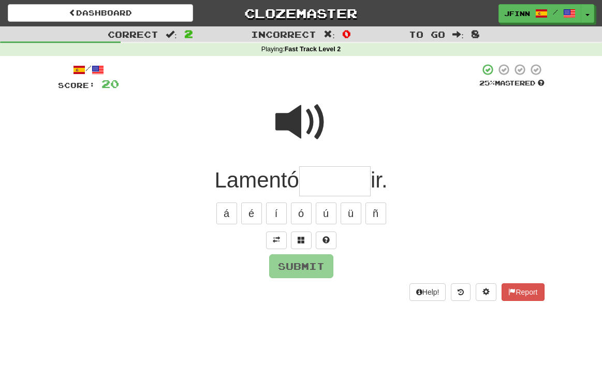
click at [307, 121] on span at bounding box center [301, 122] width 52 height 52
click at [299, 236] on span at bounding box center [301, 239] width 7 height 7
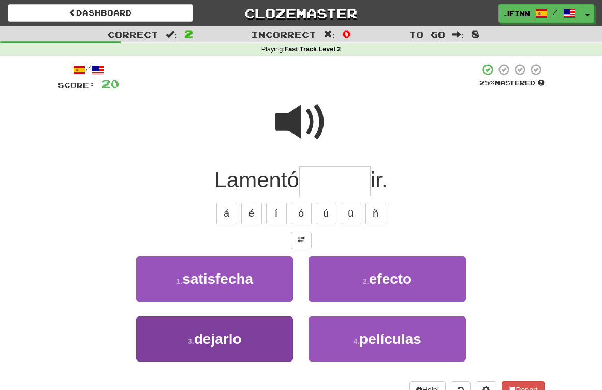
click at [236, 332] on span "dejarlo" at bounding box center [218, 339] width 48 height 16
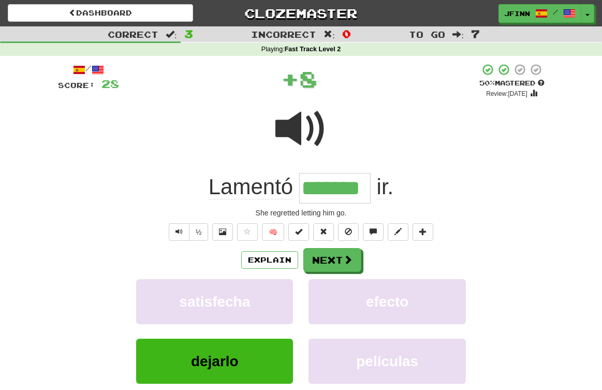
type input "*******"
click at [337, 260] on button "Next" at bounding box center [333, 260] width 58 height 24
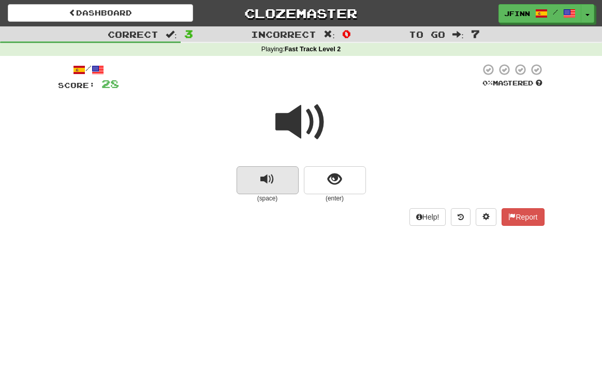
click at [288, 177] on button "replay audio" at bounding box center [267, 180] width 62 height 28
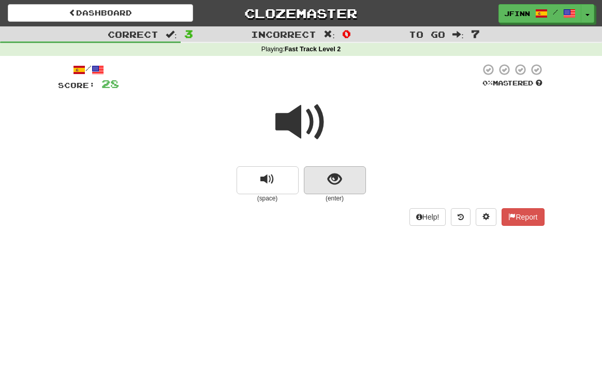
click at [312, 182] on button "show sentence" at bounding box center [335, 180] width 62 height 28
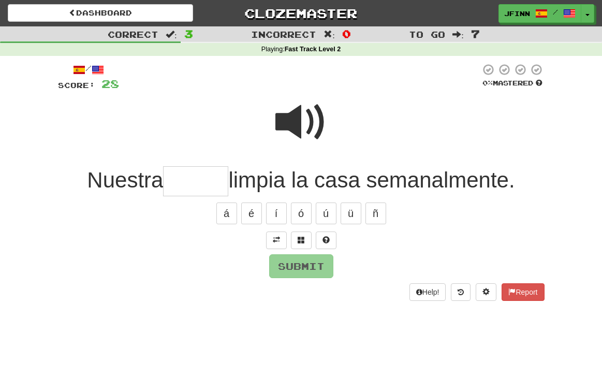
click at [315, 122] on span at bounding box center [301, 122] width 52 height 52
click at [170, 181] on input "text" at bounding box center [195, 181] width 65 height 31
type input "******"
click at [324, 272] on button "Submit" at bounding box center [302, 267] width 64 height 24
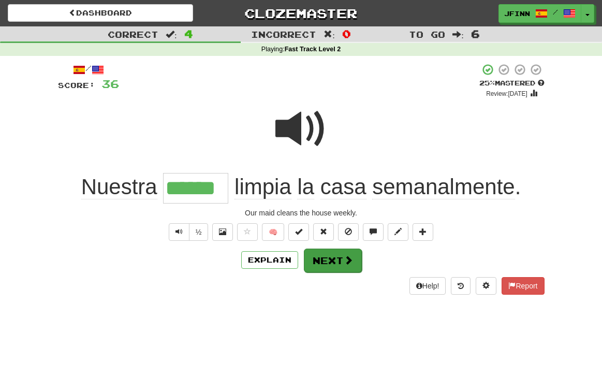
click at [339, 261] on button "Next" at bounding box center [333, 260] width 58 height 24
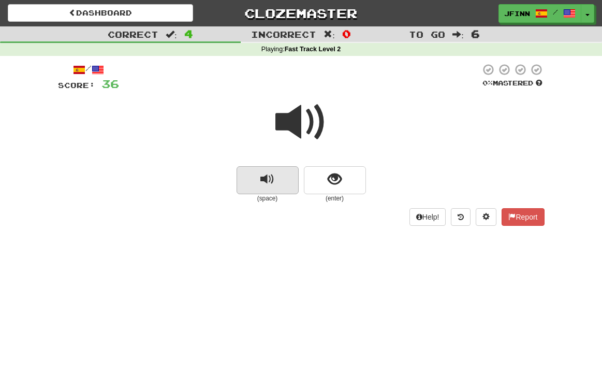
click at [290, 189] on button "replay audio" at bounding box center [267, 180] width 62 height 28
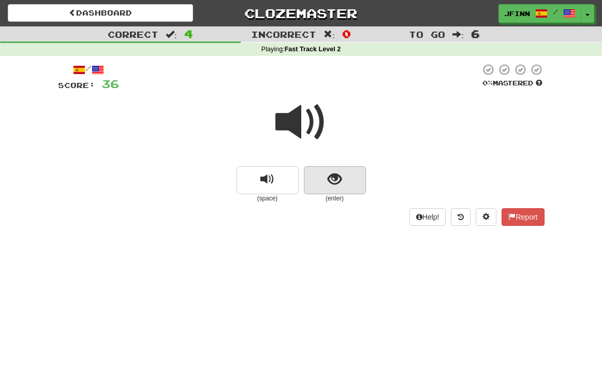
click at [314, 187] on button "show sentence" at bounding box center [335, 180] width 62 height 28
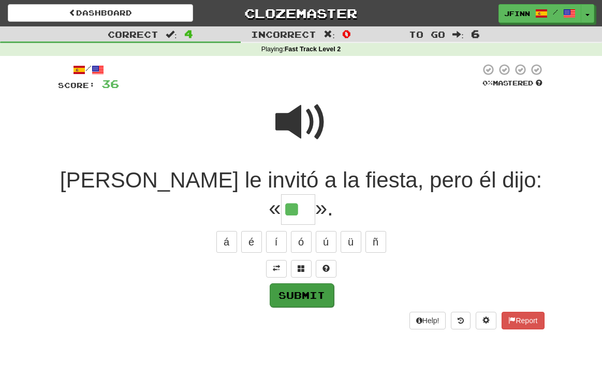
click at [318, 283] on button "Submit" at bounding box center [302, 295] width 64 height 24
type input "**"
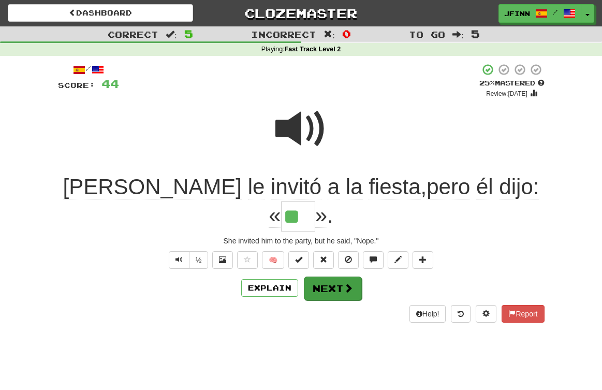
click at [342, 276] on button "Next" at bounding box center [333, 288] width 58 height 24
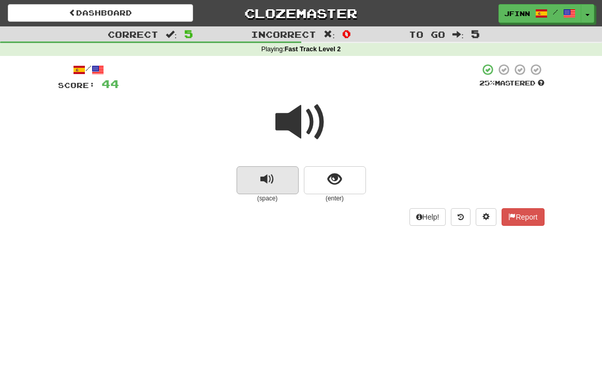
click at [287, 180] on button "replay audio" at bounding box center [267, 180] width 62 height 28
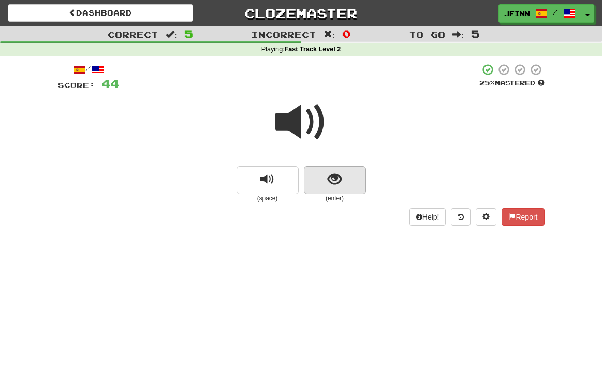
click at [320, 189] on button "show sentence" at bounding box center [335, 180] width 62 height 28
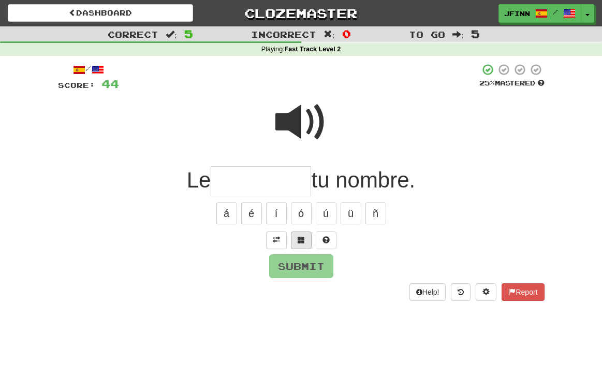
click at [306, 240] on button at bounding box center [301, 240] width 21 height 18
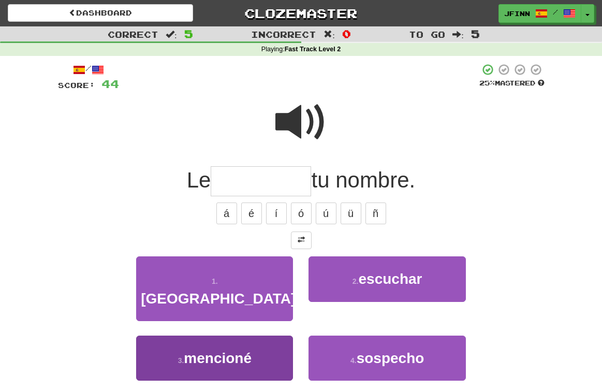
click at [230, 350] on span "mencioné" at bounding box center [218, 358] width 68 height 16
type input "********"
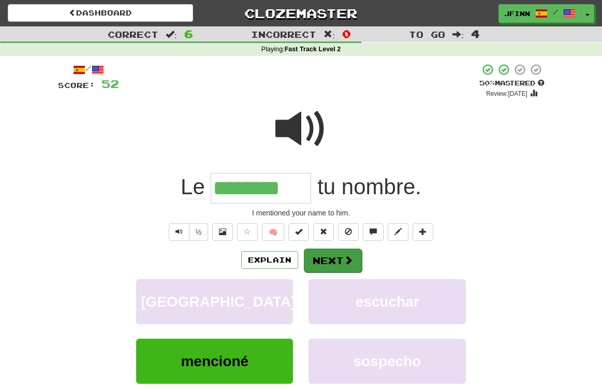
click at [325, 263] on button "Next" at bounding box center [333, 260] width 58 height 24
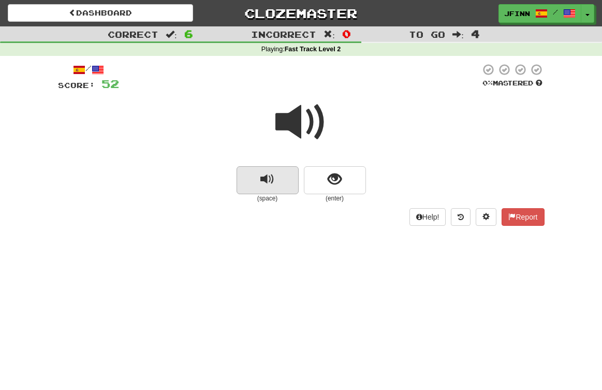
click at [280, 183] on button "replay audio" at bounding box center [267, 180] width 62 height 28
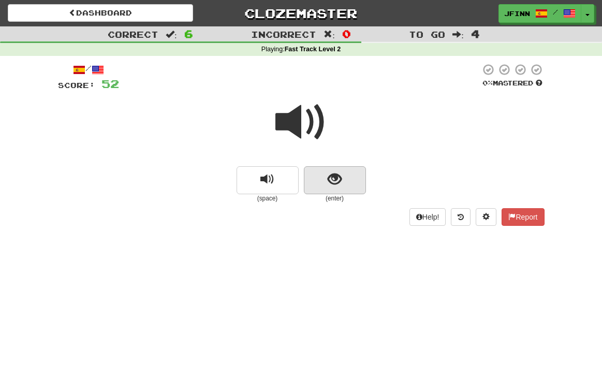
click at [313, 179] on button "show sentence" at bounding box center [335, 180] width 62 height 28
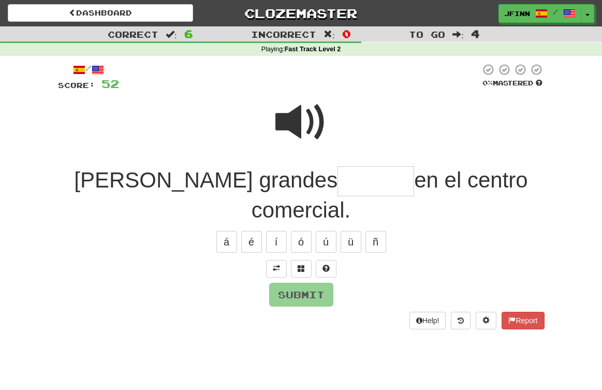
click at [309, 118] on span at bounding box center [301, 122] width 52 height 52
click at [302, 264] on span at bounding box center [301, 267] width 7 height 7
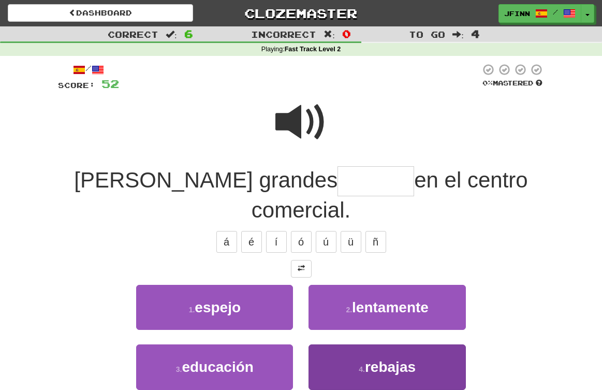
click at [397, 359] on span "rebajas" at bounding box center [390, 367] width 51 height 16
type input "*******"
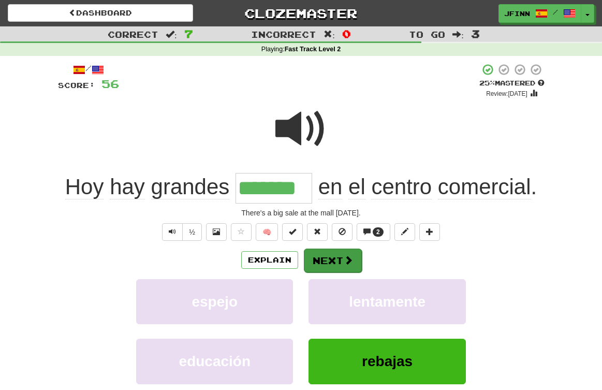
click at [335, 263] on button "Next" at bounding box center [333, 260] width 58 height 24
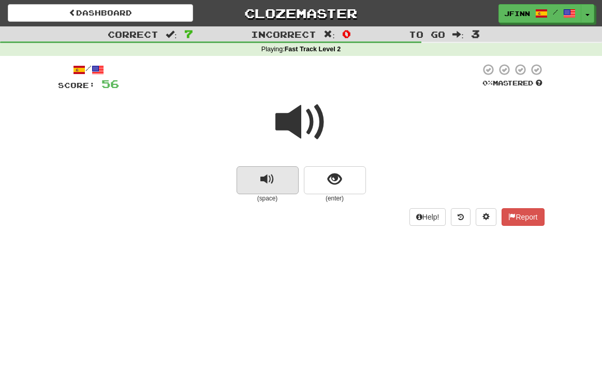
click at [292, 180] on button "replay audio" at bounding box center [267, 180] width 62 height 28
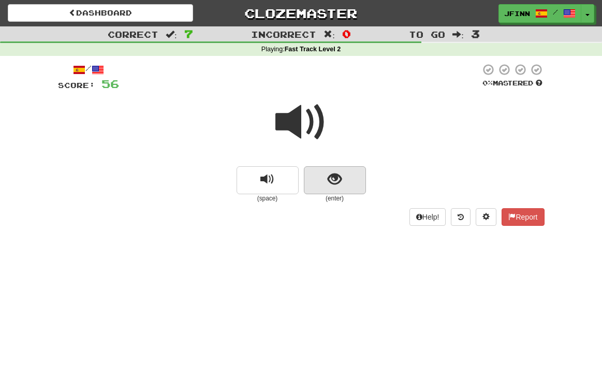
click at [309, 181] on button "show sentence" at bounding box center [335, 180] width 62 height 28
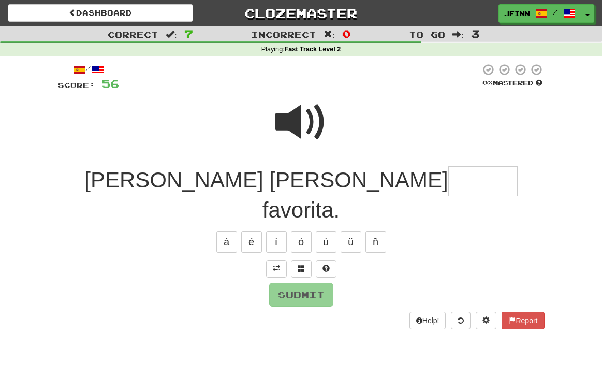
click at [308, 125] on span at bounding box center [301, 122] width 52 height 52
click at [448, 182] on input "text" at bounding box center [482, 181] width 69 height 31
type input "*******"
click at [301, 283] on button "Submit" at bounding box center [302, 295] width 64 height 24
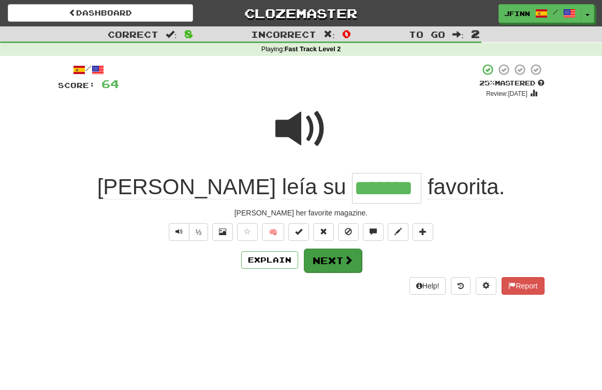
click at [325, 258] on button "Next" at bounding box center [333, 260] width 58 height 24
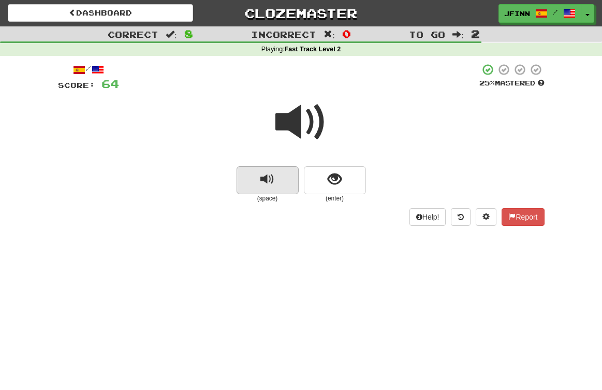
click at [283, 180] on button "replay audio" at bounding box center [267, 180] width 62 height 28
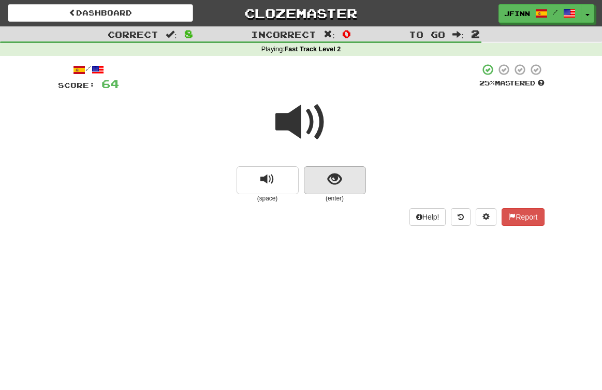
click at [317, 178] on button "show sentence" at bounding box center [335, 180] width 62 height 28
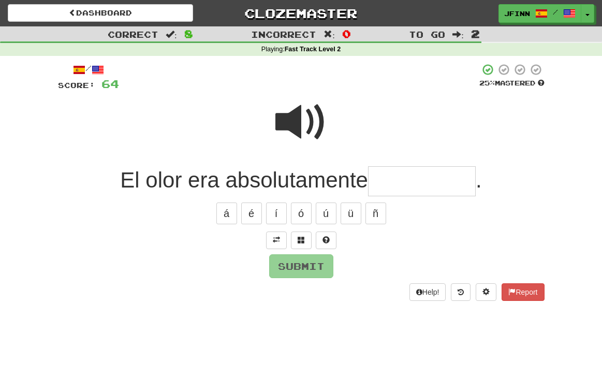
click at [306, 115] on span at bounding box center [301, 122] width 52 height 52
click at [304, 236] on span at bounding box center [301, 239] width 7 height 7
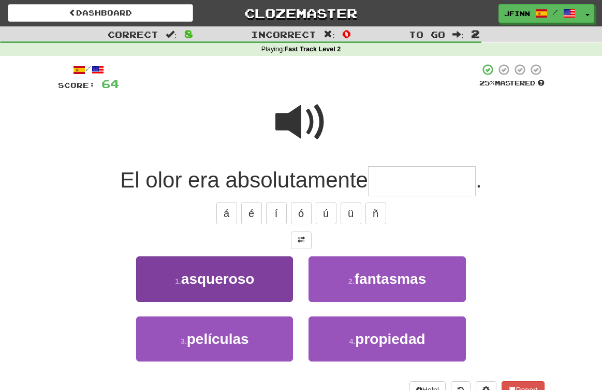
click at [236, 272] on span "asqueroso" at bounding box center [217, 279] width 73 height 16
type input "*********"
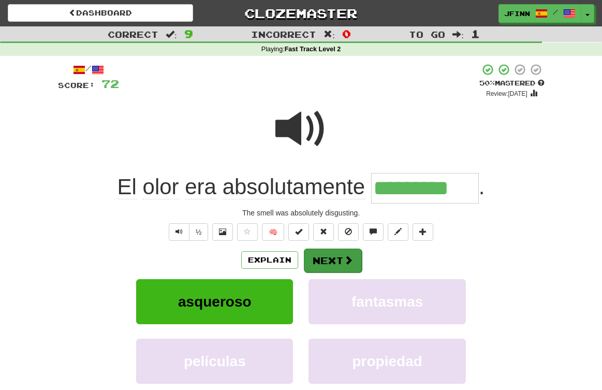
click at [340, 256] on button "Next" at bounding box center [333, 260] width 58 height 24
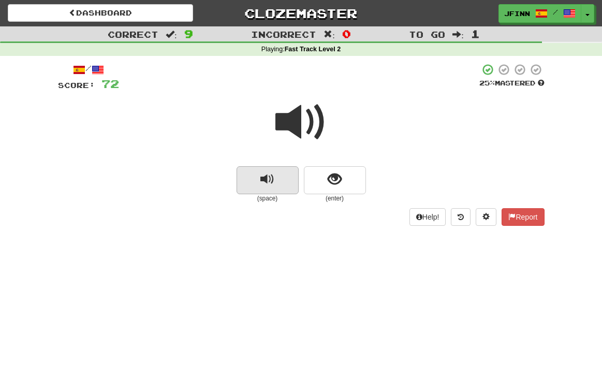
click at [290, 180] on button "replay audio" at bounding box center [267, 180] width 62 height 28
click at [286, 185] on button "replay audio" at bounding box center [267, 180] width 62 height 28
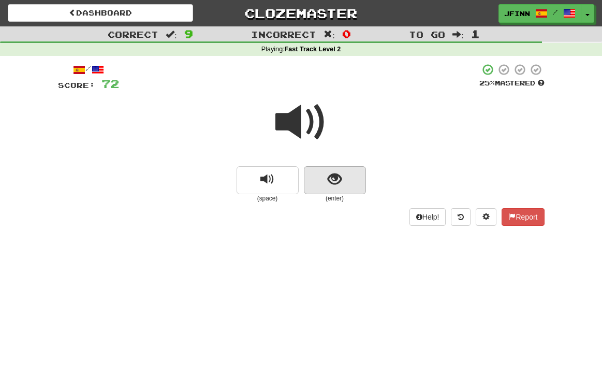
click at [317, 182] on button "show sentence" at bounding box center [335, 180] width 62 height 28
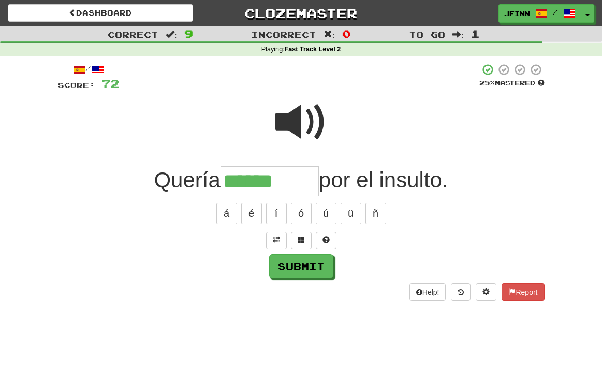
click at [308, 123] on span at bounding box center [301, 122] width 52 height 52
click at [299, 185] on input "******" at bounding box center [269, 181] width 98 height 31
type input "********"
click at [302, 263] on button "Submit" at bounding box center [302, 267] width 64 height 24
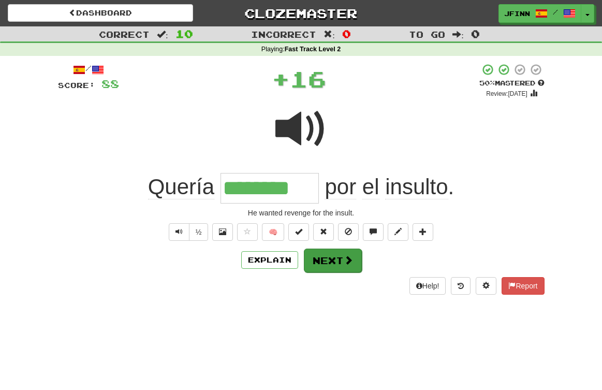
click at [322, 255] on button "Next" at bounding box center [333, 260] width 58 height 24
